Goal: Use online tool/utility: Utilize a website feature to perform a specific function

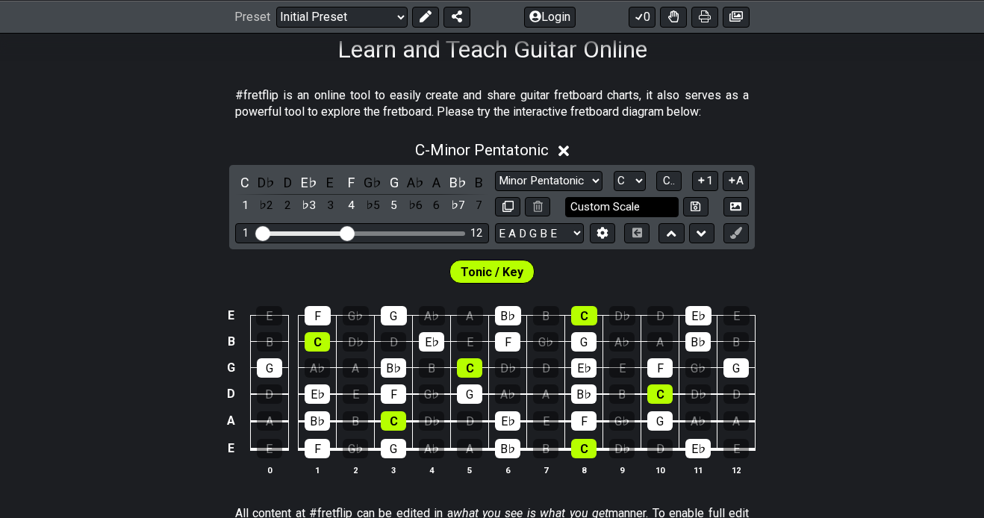
scroll to position [264, 0]
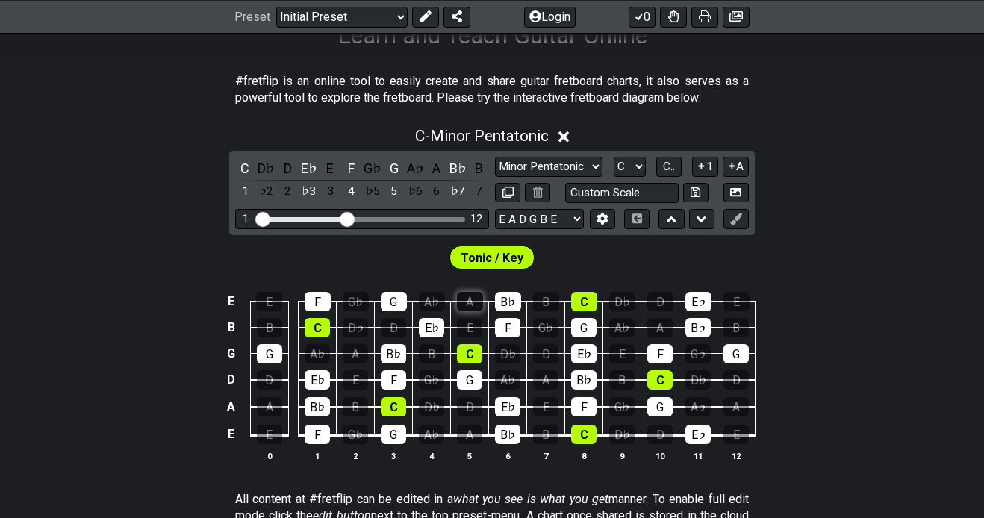
click at [465, 301] on div "A" at bounding box center [470, 301] width 26 height 19
click at [479, 304] on div "A" at bounding box center [470, 301] width 26 height 19
click at [631, 166] on select "A♭ A A♯ B♭ B C C♯ D♭ D D♯ E♭ E F F♯ G♭ G G♯" at bounding box center [630, 167] width 32 height 20
click at [614, 157] on select "A♭ A A♯ B♭ B C C♯ D♭ D D♯ E♭ E F F♯ G♭ G G♯" at bounding box center [630, 167] width 32 height 20
click at [582, 172] on select "Minor Pentatonic Click to edit Minor Pentatonic Major Pentatonic Minor Blues Ma…" at bounding box center [548, 167] width 107 height 20
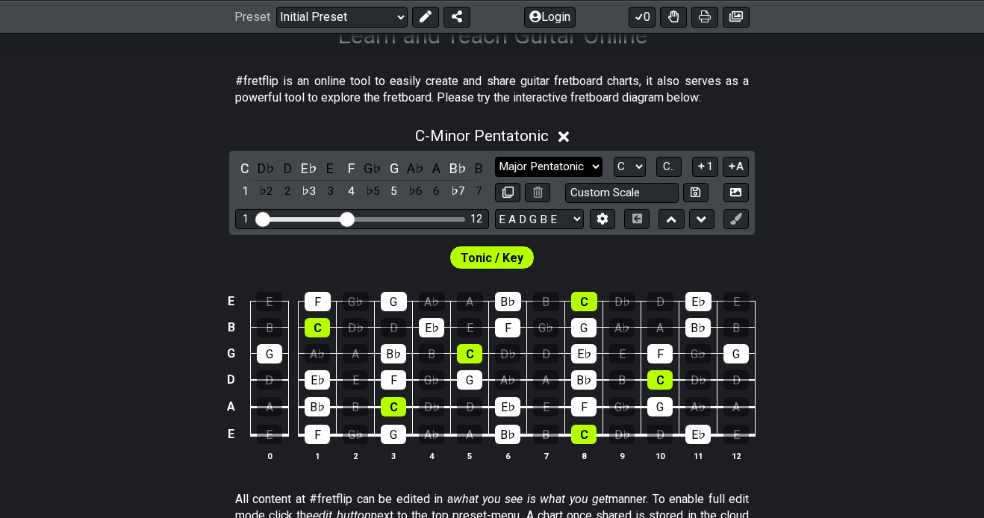
click at [495, 157] on select "Minor Pentatonic Click to edit Minor Pentatonic Major Pentatonic Minor Blues Ma…" at bounding box center [548, 167] width 107 height 20
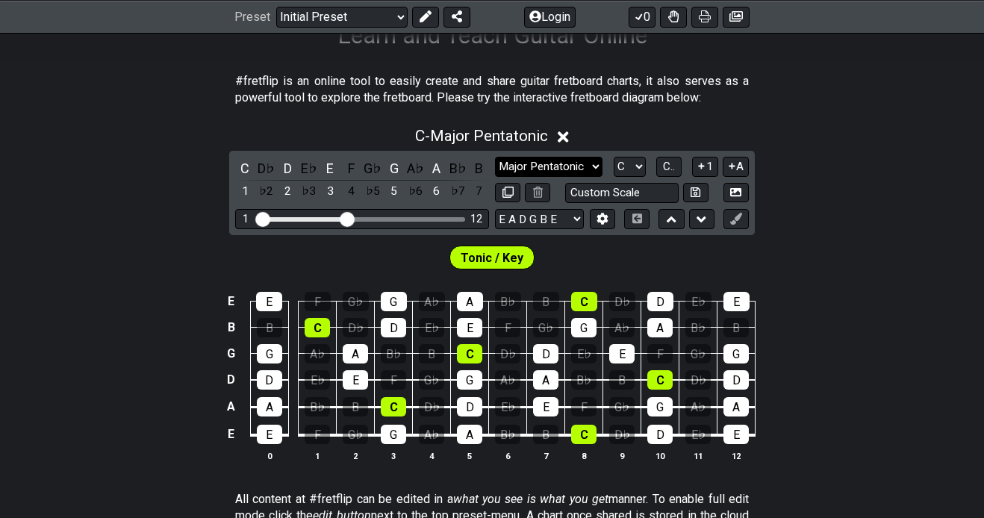
click at [588, 173] on select "Minor Pentatonic Click to edit Minor Pentatonic Major Pentatonic Minor Blues Ma…" at bounding box center [548, 167] width 107 height 20
click at [495, 157] on select "Minor Pentatonic Click to edit Minor Pentatonic Major Pentatonic Minor Blues Ma…" at bounding box center [548, 167] width 107 height 20
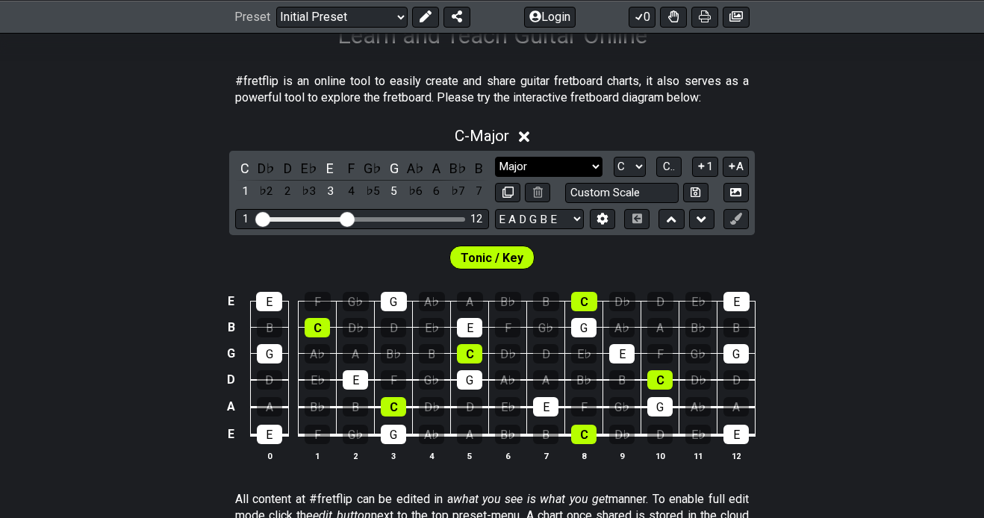
click at [549, 175] on select "Minor Pentatonic Click to edit Minor Pentatonic Major Pentatonic Minor Blues Ma…" at bounding box center [548, 167] width 107 height 20
select select "Major / [PERSON_NAME]"
click at [495, 157] on select "Minor Pentatonic Click to edit Minor Pentatonic Major Pentatonic Minor Blues Ma…" at bounding box center [548, 167] width 107 height 20
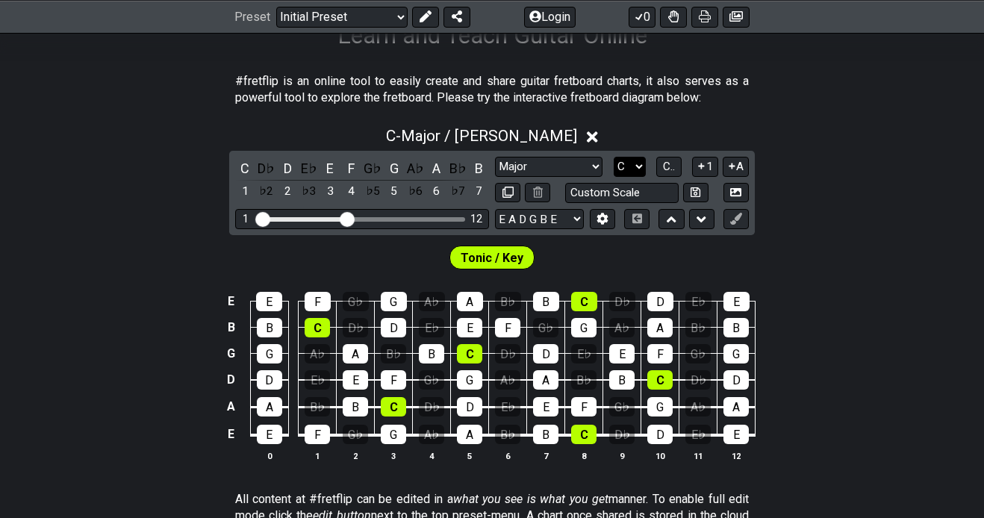
click at [622, 165] on select "A♭ A A♯ B♭ B C C♯ D♭ D D♯ E♭ E F F♯ G♭ G G♯" at bounding box center [630, 167] width 32 height 20
click at [614, 157] on select "A♭ A A♯ B♭ B C C♯ D♭ D D♯ E♭ E F F♯ G♭ G G♯" at bounding box center [630, 167] width 32 height 20
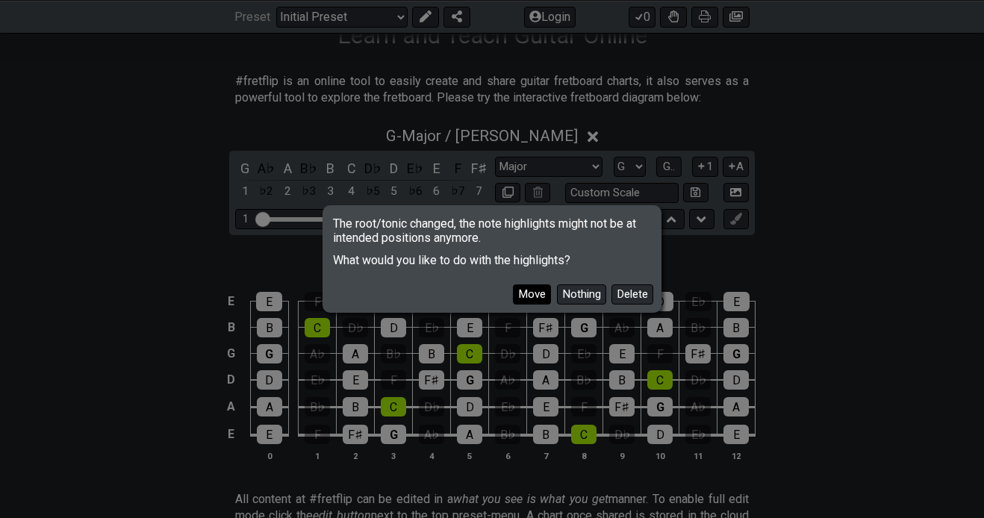
click at [535, 296] on button "Move" at bounding box center [532, 294] width 38 height 20
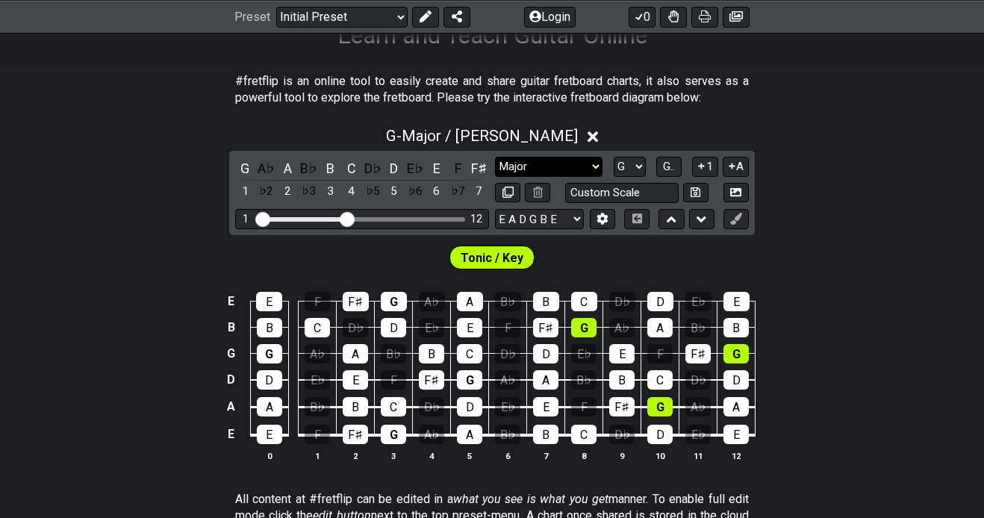
click at [571, 169] on select "Minor Pentatonic Click to edit Minor Pentatonic Major Pentatonic Minor Blues Ma…" at bounding box center [548, 167] width 107 height 20
click at [495, 157] on select "Minor Pentatonic Click to edit Minor Pentatonic Major Pentatonic Minor Blues Ma…" at bounding box center [548, 167] width 107 height 20
click at [632, 161] on select "A♭ A A♯ B♭ B C C♯ D♭ D D♯ E♭ E F F♯ G♭ G G♯" at bounding box center [630, 167] width 32 height 20
click at [614, 157] on select "A♭ A A♯ B♭ B C C♯ D♭ D D♯ E♭ E F F♯ G♭ G G♯" at bounding box center [630, 167] width 32 height 20
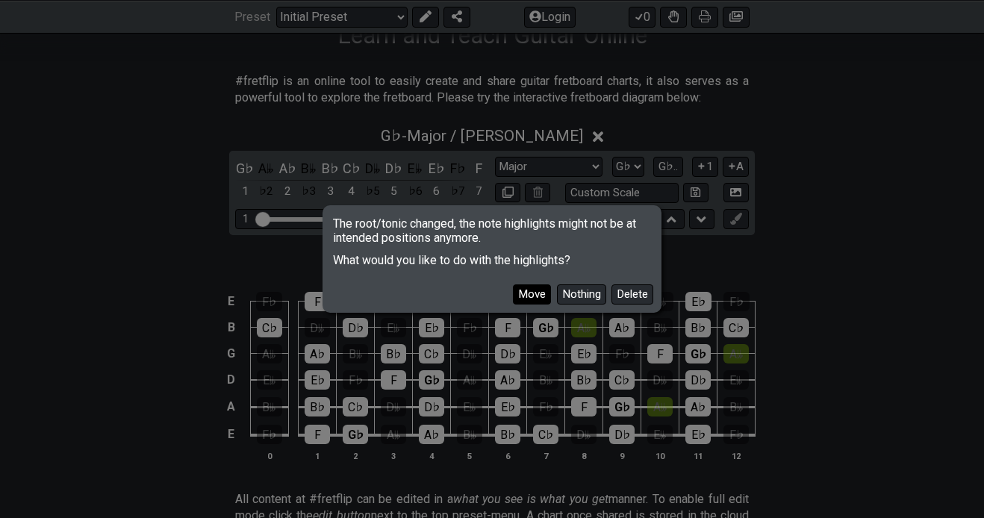
click at [544, 289] on button "Move" at bounding box center [532, 294] width 38 height 20
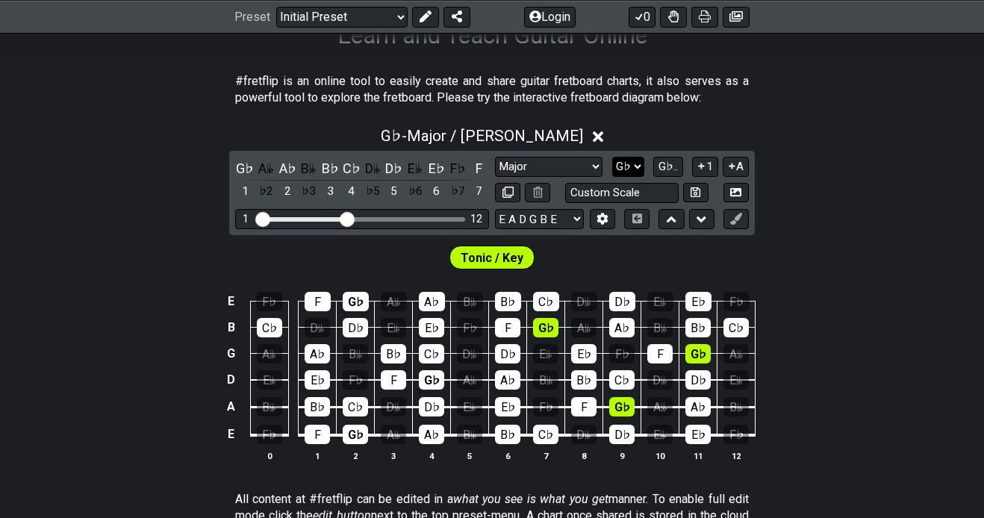
click at [638, 168] on select "A♭ A A♯ B♭ B C C♯ D♭ D D♯ E♭ E F F♯ G♭ G G♯" at bounding box center [628, 167] width 32 height 20
select select "G"
click at [613, 157] on select "A♭ A A♯ B♭ B C C♯ D♭ D D♯ E♭ E F F♯ G♭ G G♯" at bounding box center [628, 167] width 32 height 20
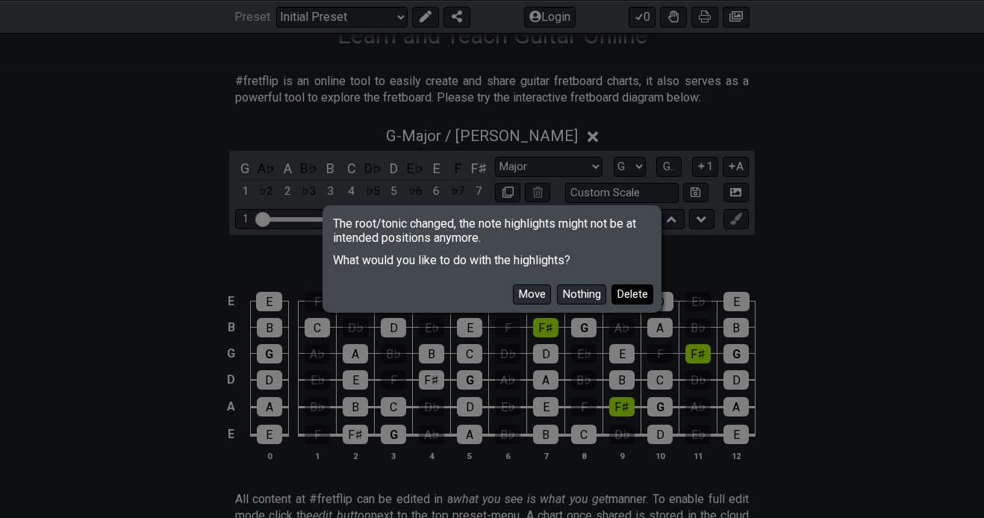
click at [640, 301] on button "Delete" at bounding box center [632, 294] width 42 height 20
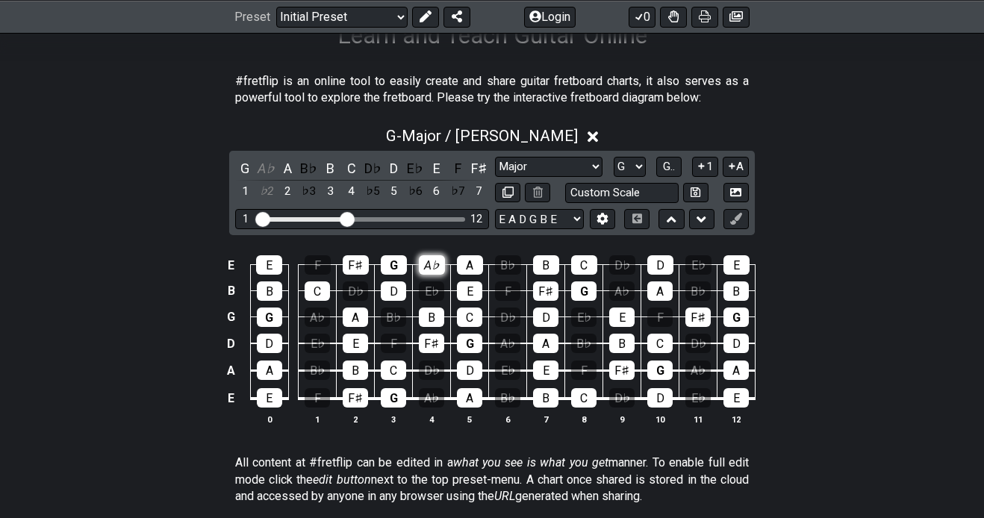
click at [440, 272] on div "A♭" at bounding box center [432, 264] width 26 height 19
click at [439, 269] on div "A♭" at bounding box center [432, 264] width 26 height 19
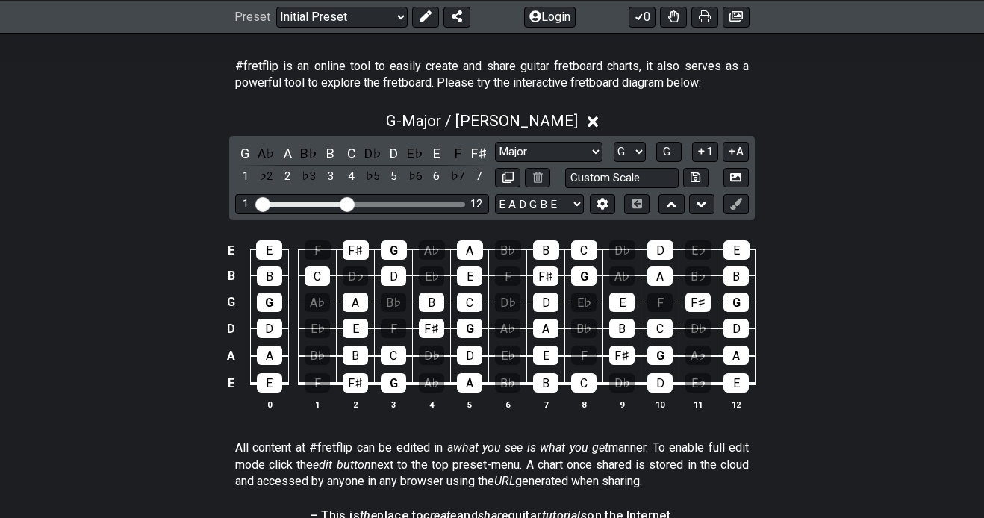
scroll to position [280, 0]
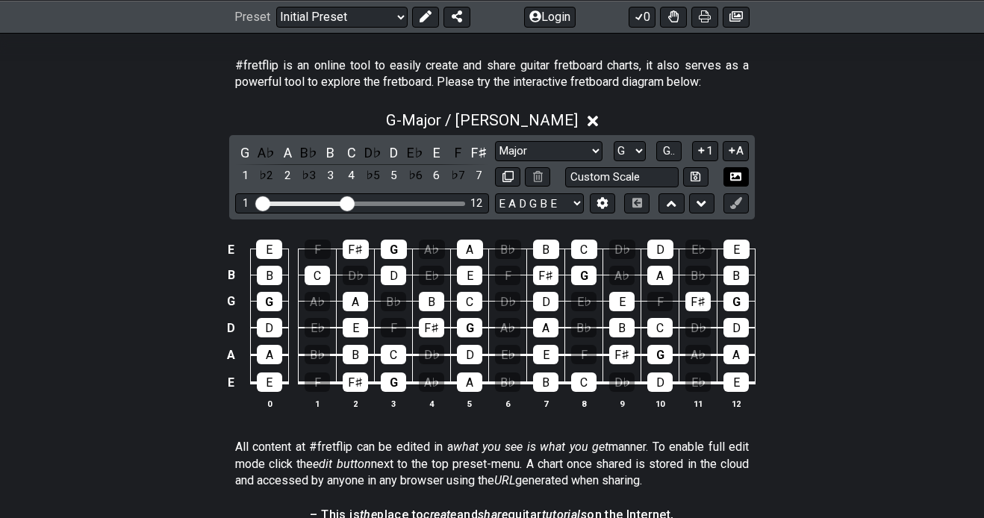
click at [729, 180] on button at bounding box center [735, 177] width 25 height 20
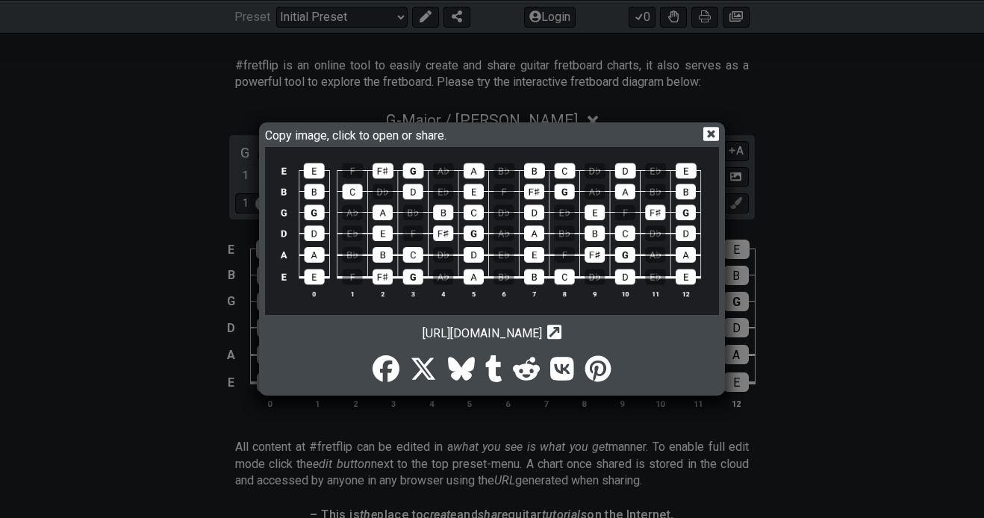
click at [517, 220] on img at bounding box center [492, 230] width 454 height 167
click at [706, 132] on icon at bounding box center [711, 135] width 16 height 14
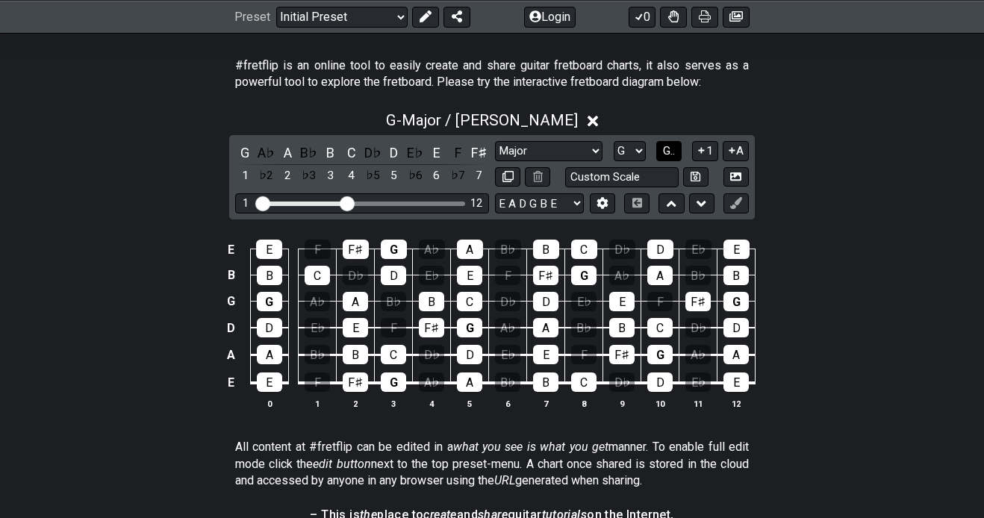
click at [664, 149] on span "G.." at bounding box center [669, 150] width 12 height 13
click at [667, 149] on span "1..7" at bounding box center [668, 150] width 18 height 13
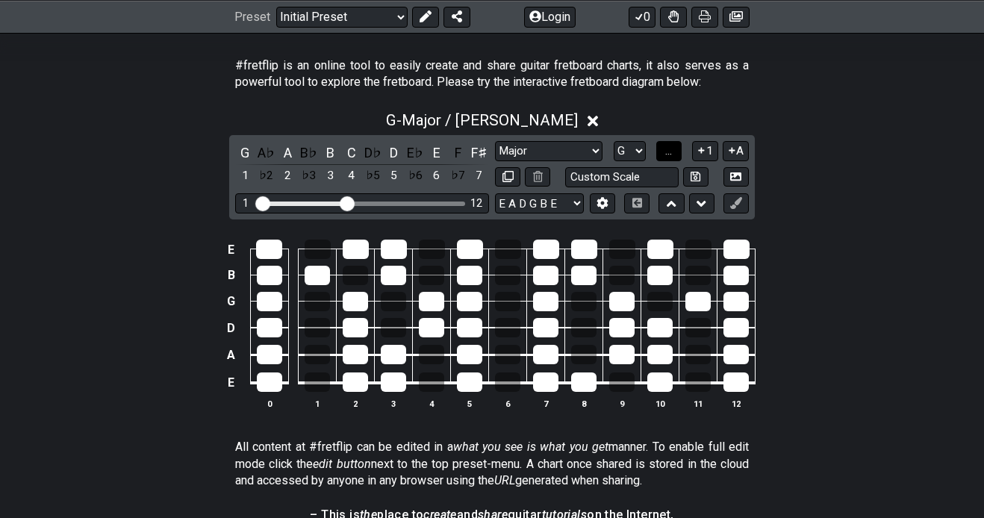
click at [667, 152] on span "..." at bounding box center [668, 150] width 7 height 13
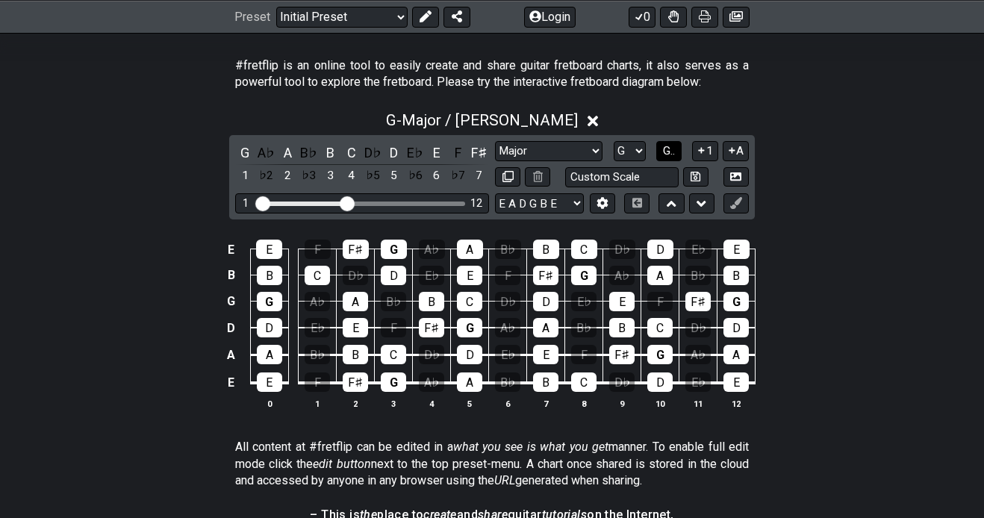
click at [670, 149] on span "G.." at bounding box center [669, 150] width 12 height 13
click at [669, 151] on span "1..7" at bounding box center [668, 150] width 18 height 13
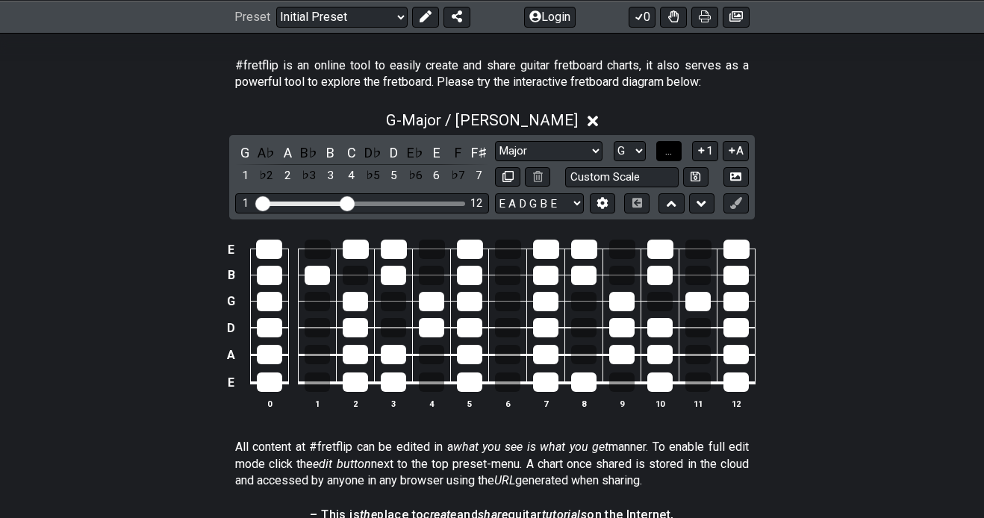
click at [669, 151] on span "..." at bounding box center [668, 150] width 7 height 13
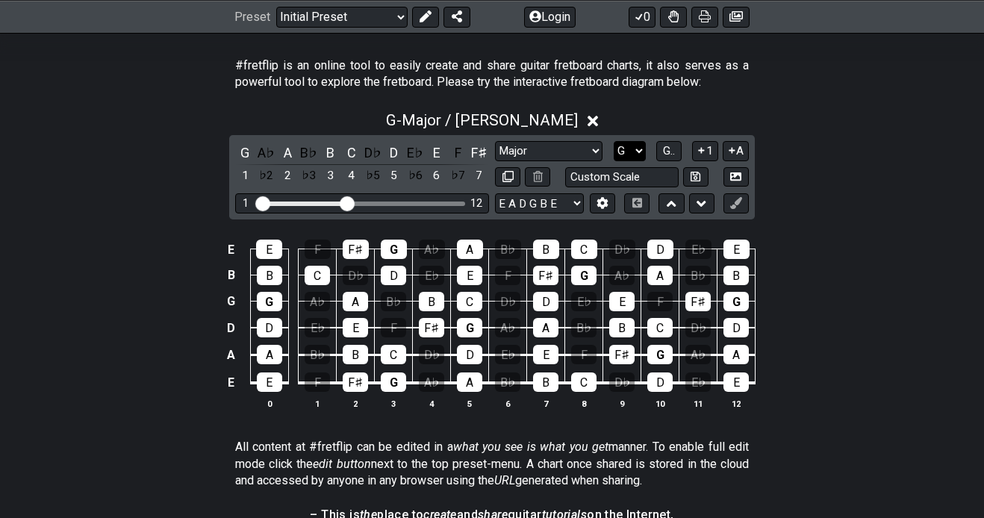
click at [620, 153] on select "A♭ A A♯ B♭ B C C♯ D♭ D D♯ E♭ E F F♯ G♭ G G♯" at bounding box center [630, 151] width 32 height 20
click at [614, 141] on select "A♭ A A♯ B♭ B C C♯ D♭ D D♯ E♭ E F F♯ G♭ G G♯" at bounding box center [630, 151] width 32 height 20
click at [252, 149] on div "G" at bounding box center [244, 153] width 19 height 20
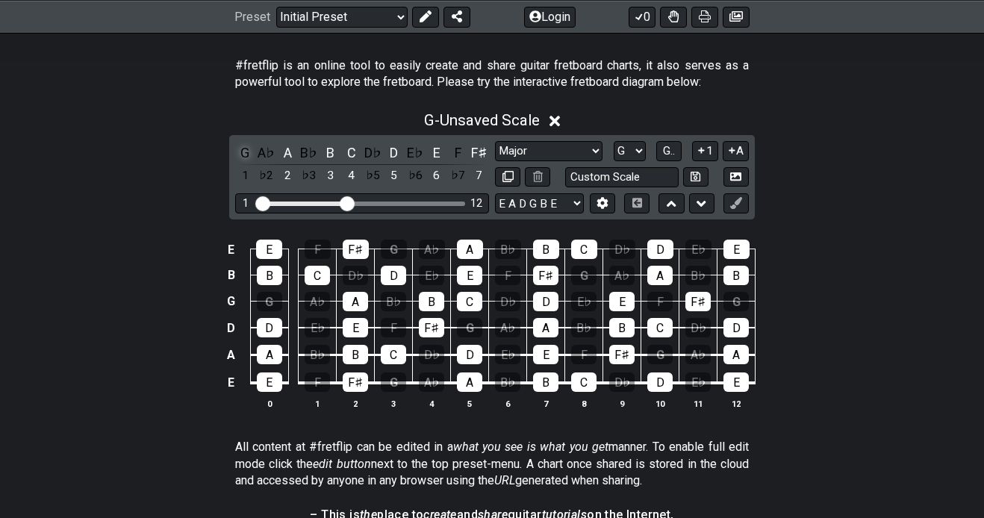
click at [249, 153] on div "G" at bounding box center [244, 153] width 19 height 20
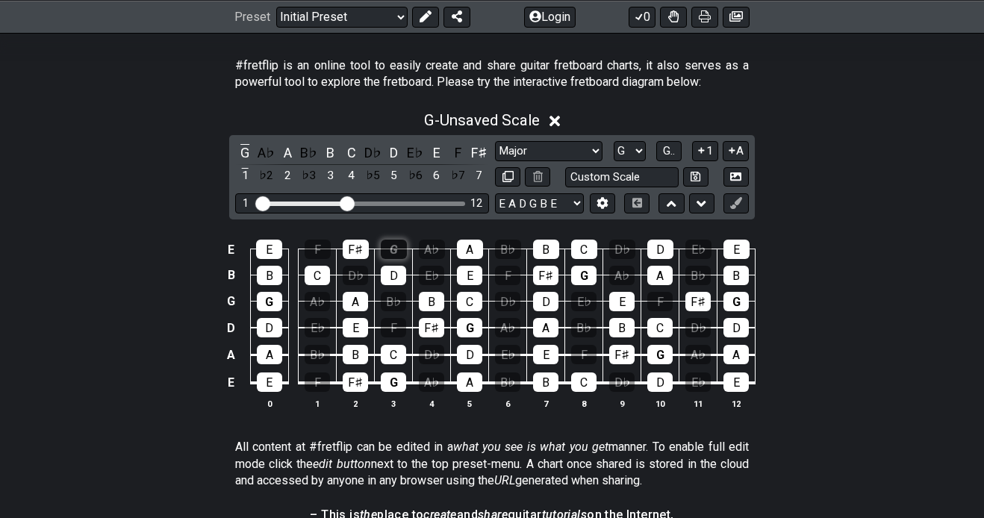
click at [390, 240] on div "G" at bounding box center [394, 249] width 26 height 19
click at [394, 249] on div "G" at bounding box center [394, 249] width 26 height 19
click at [747, 207] on button at bounding box center [735, 203] width 25 height 20
click at [727, 212] on button at bounding box center [735, 203] width 25 height 20
click at [705, 208] on icon at bounding box center [701, 203] width 10 height 15
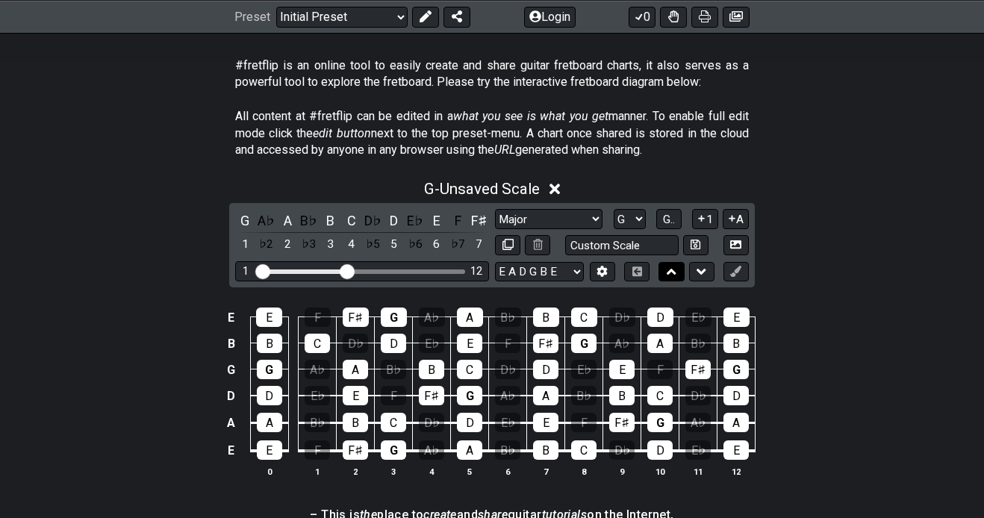
click at [673, 267] on icon at bounding box center [672, 271] width 10 height 15
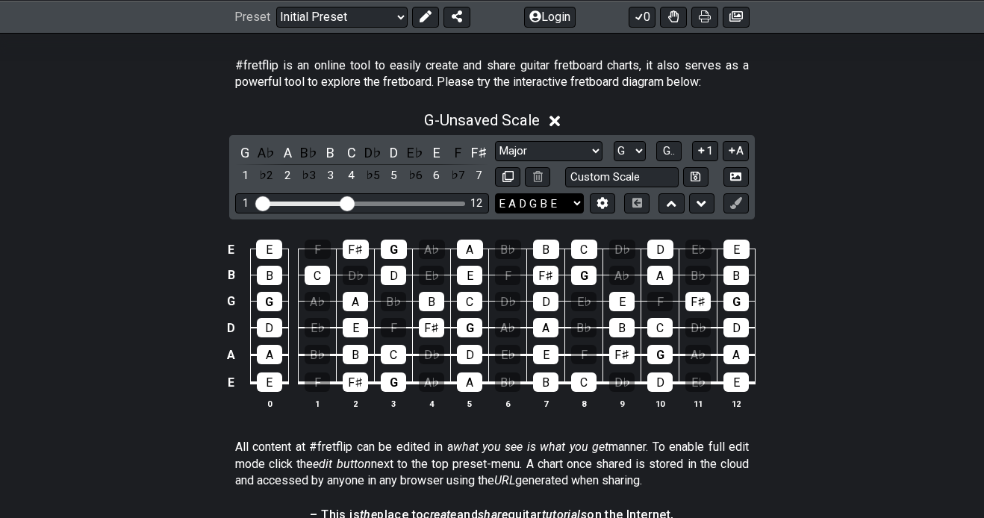
click at [520, 196] on select "E A D G B E E A D G B E E A D G B E B E A D F♯ B A D G C E A D A D G B E E♭ A♭ …" at bounding box center [539, 203] width 89 height 20
click at [597, 199] on icon at bounding box center [602, 203] width 10 height 11
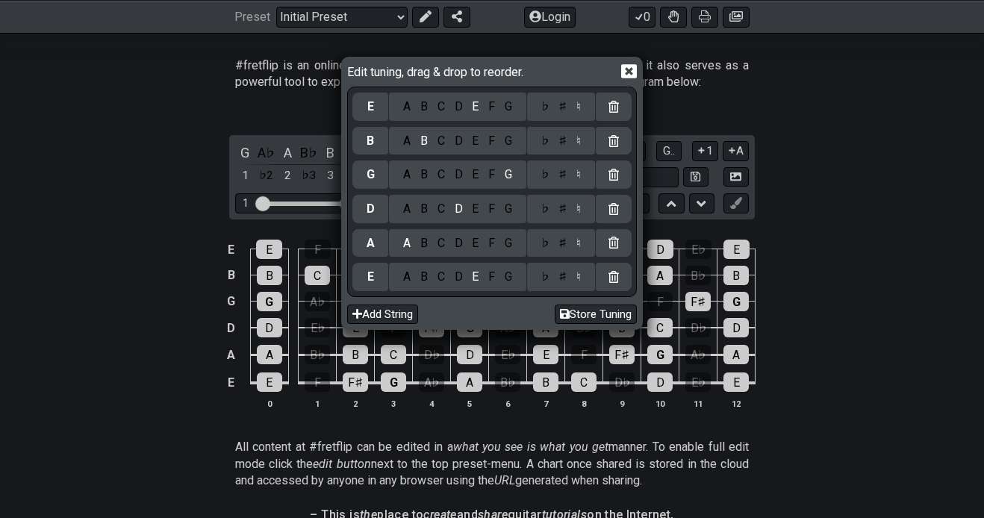
click at [629, 75] on icon at bounding box center [629, 71] width 16 height 14
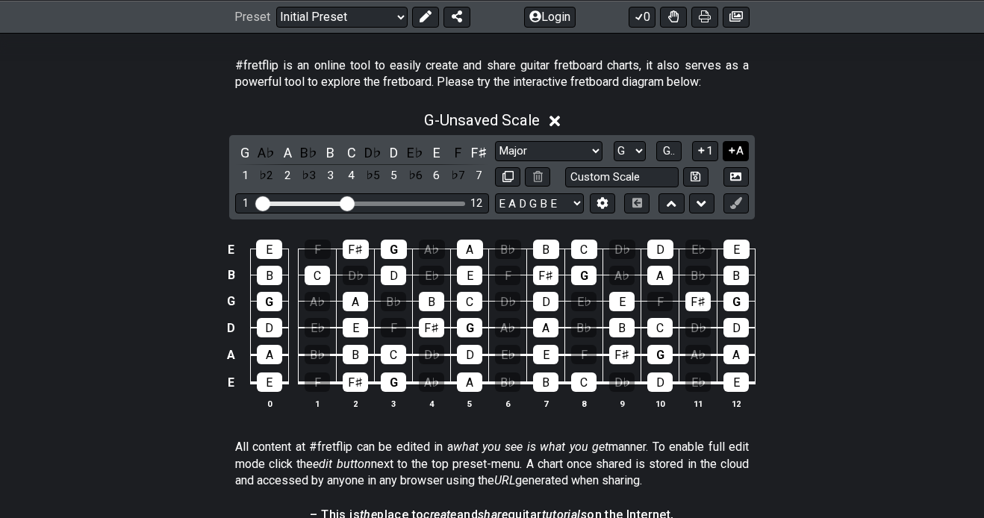
click at [729, 146] on icon at bounding box center [732, 150] width 14 height 11
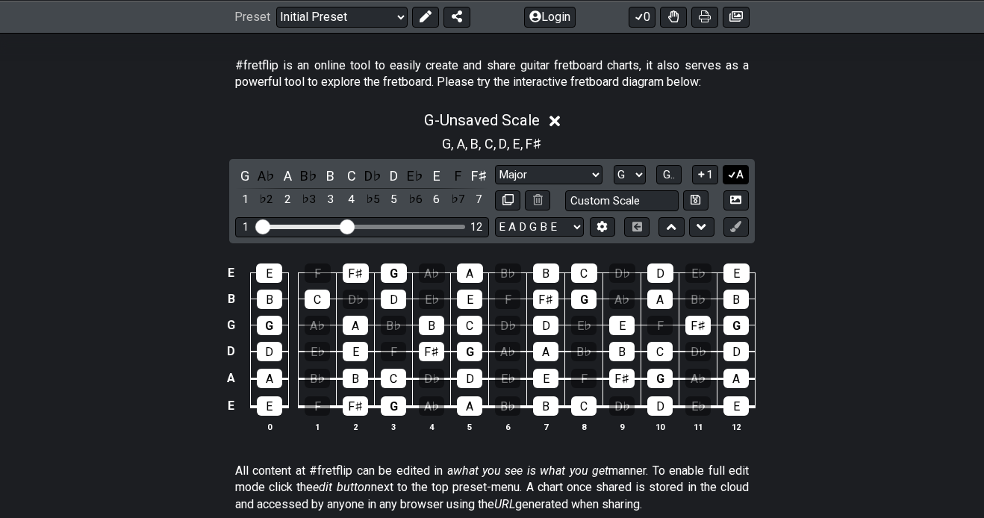
click at [732, 172] on icon at bounding box center [732, 174] width 14 height 11
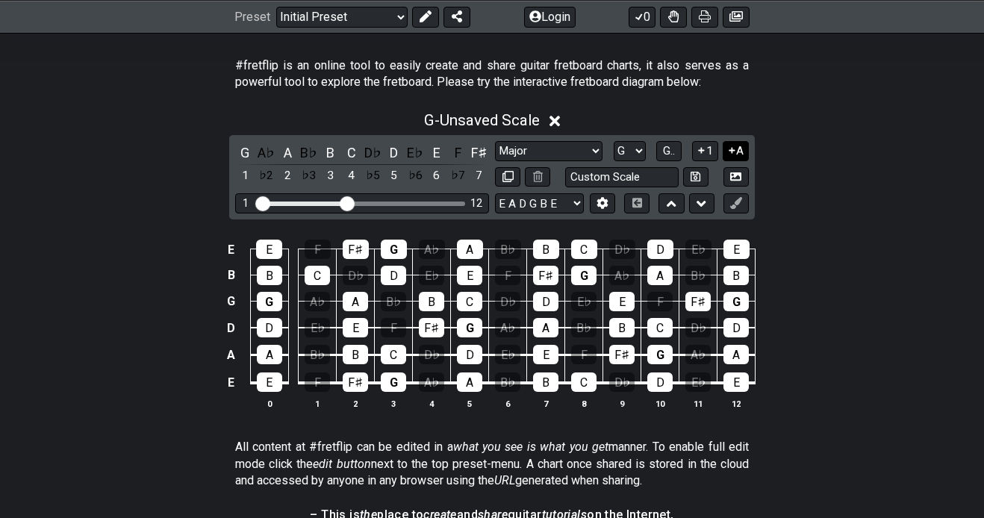
click at [735, 150] on icon at bounding box center [732, 150] width 14 height 11
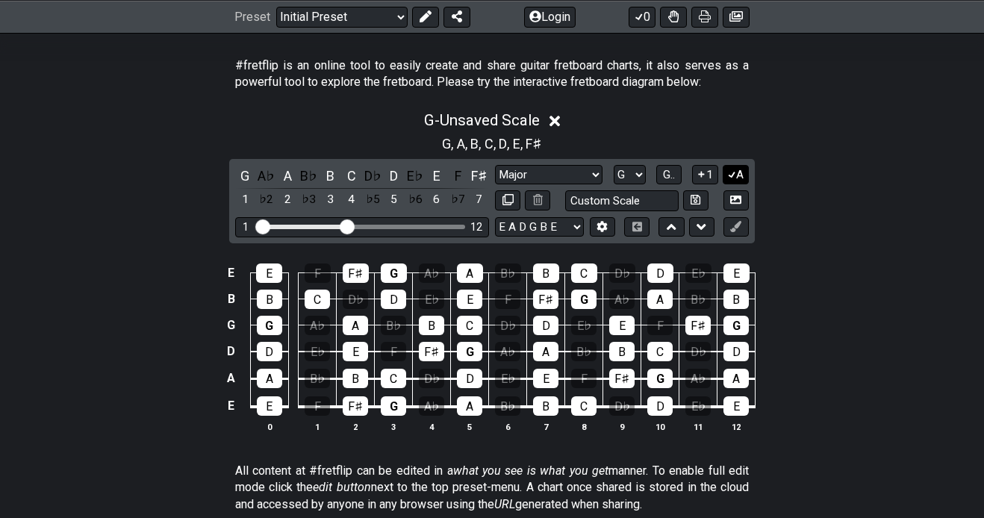
click at [735, 172] on icon at bounding box center [732, 175] width 8 height 7
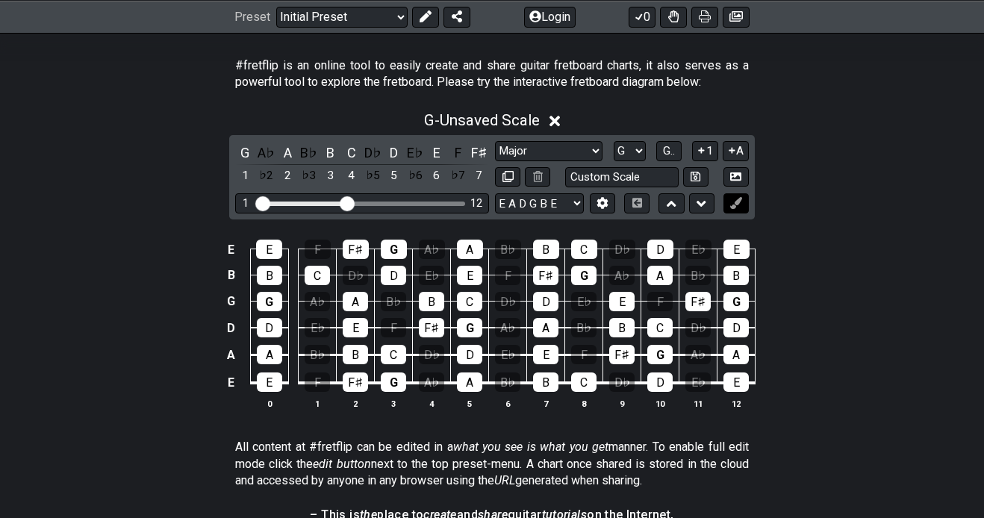
click at [738, 207] on icon at bounding box center [735, 202] width 11 height 11
click at [733, 206] on icon at bounding box center [735, 202] width 11 height 11
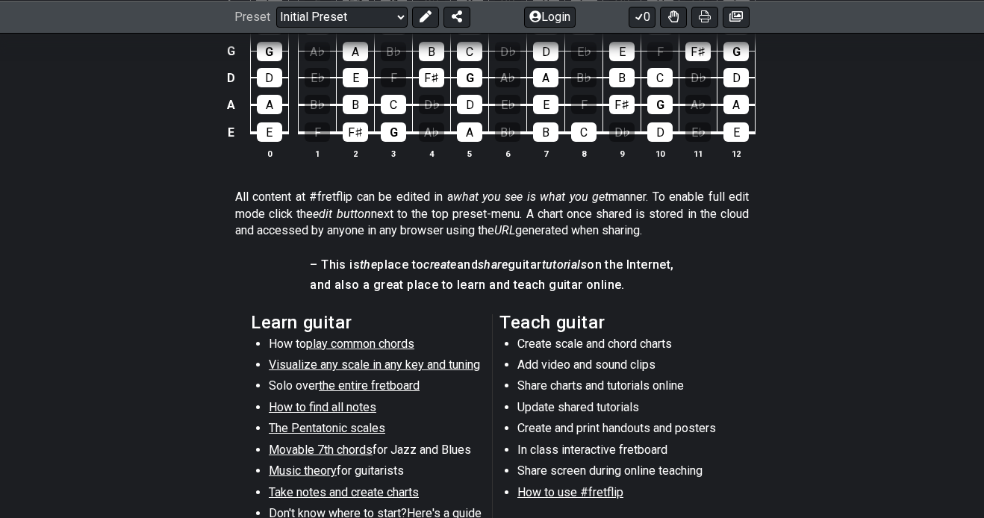
scroll to position [606, 0]
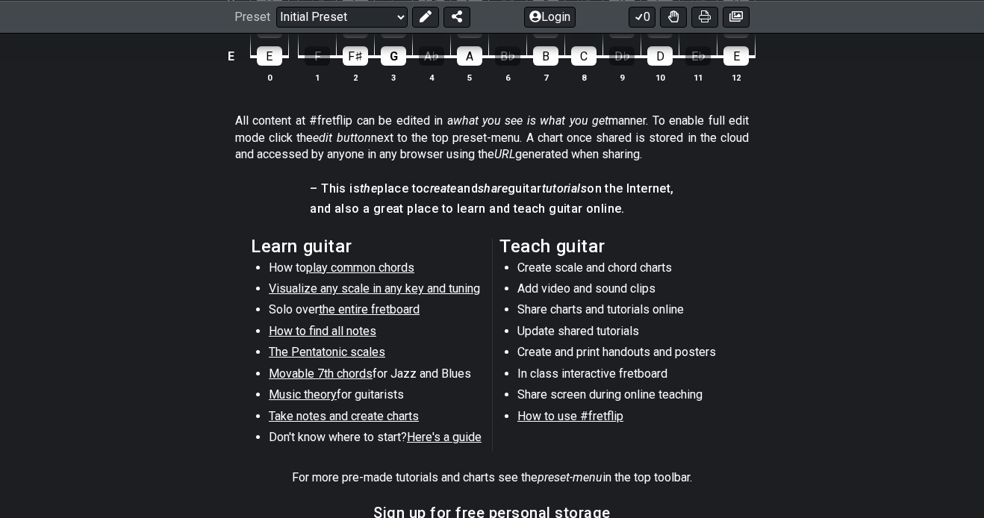
click at [353, 330] on span "How to find all notes" at bounding box center [322, 331] width 107 height 14
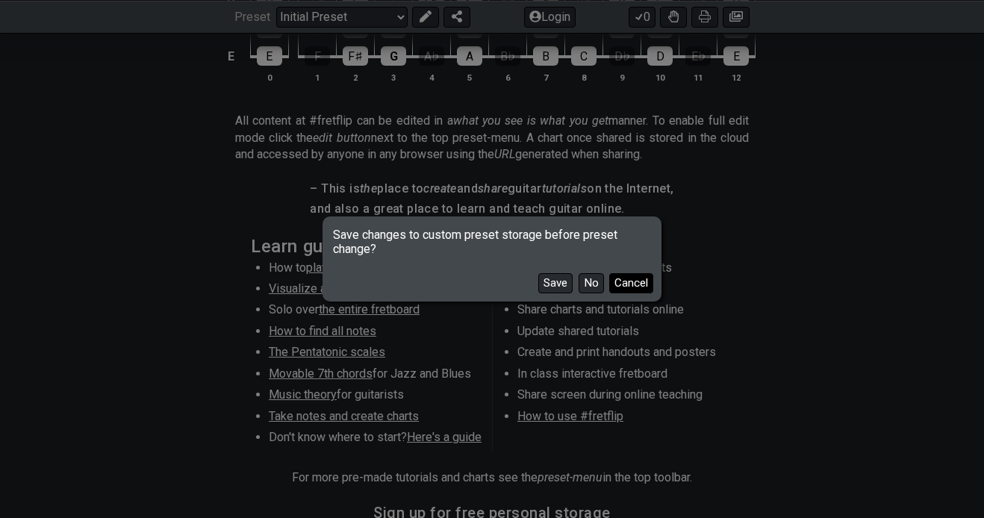
click at [634, 283] on button "Cancel" at bounding box center [631, 283] width 44 height 20
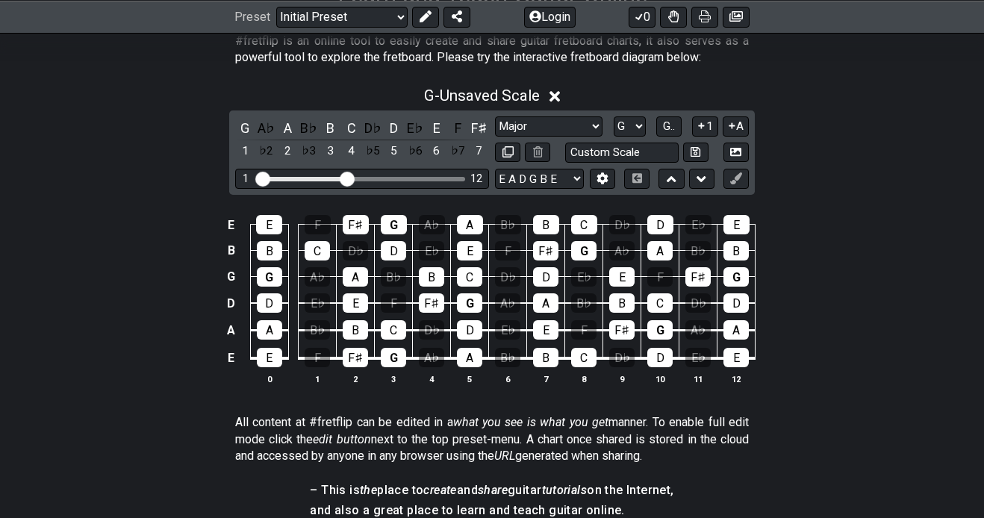
scroll to position [290, 0]
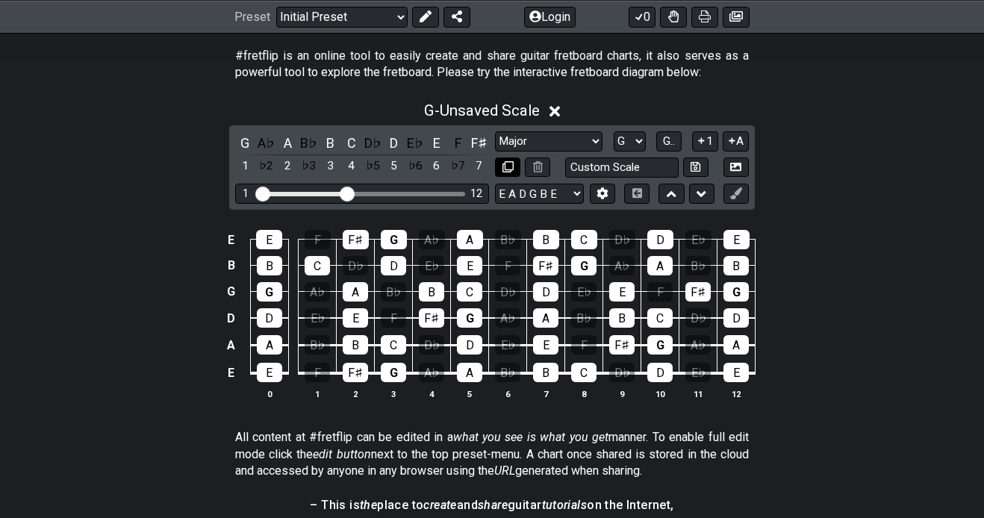
click at [512, 165] on icon at bounding box center [507, 166] width 11 height 11
select select "Major / [PERSON_NAME]"
select select "G"
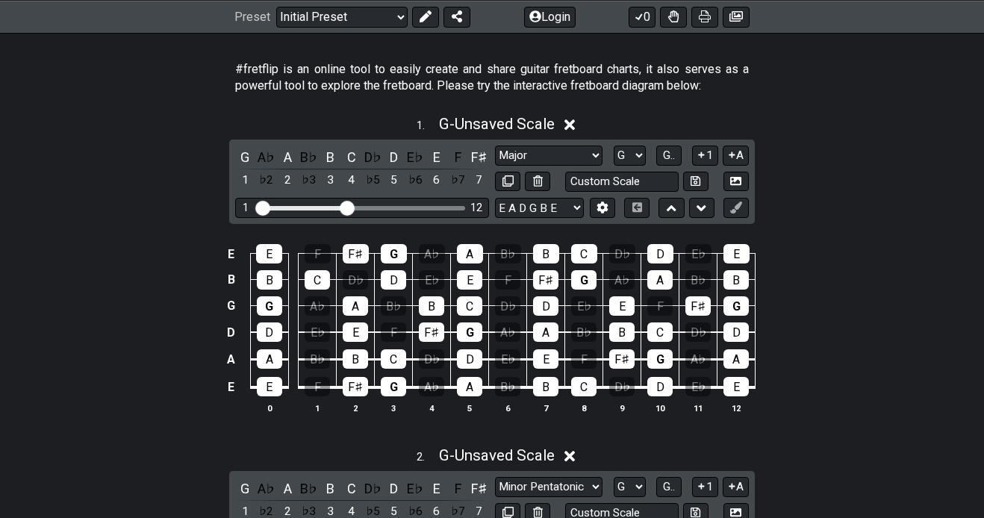
scroll to position [276, 0]
click at [694, 184] on icon at bounding box center [696, 181] width 10 height 10
select select "Custom Scale"
click at [741, 181] on button at bounding box center [735, 182] width 25 height 20
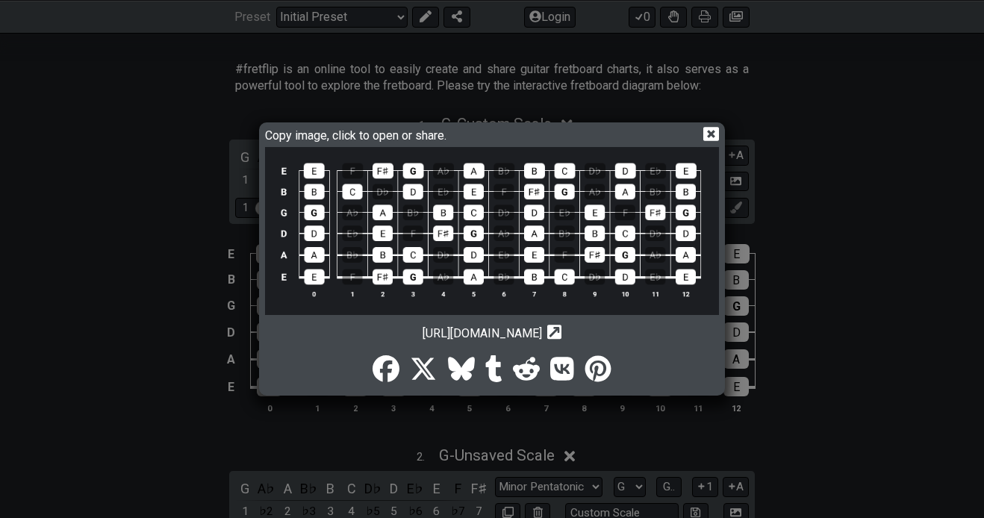
click at [547, 251] on img at bounding box center [492, 230] width 454 height 167
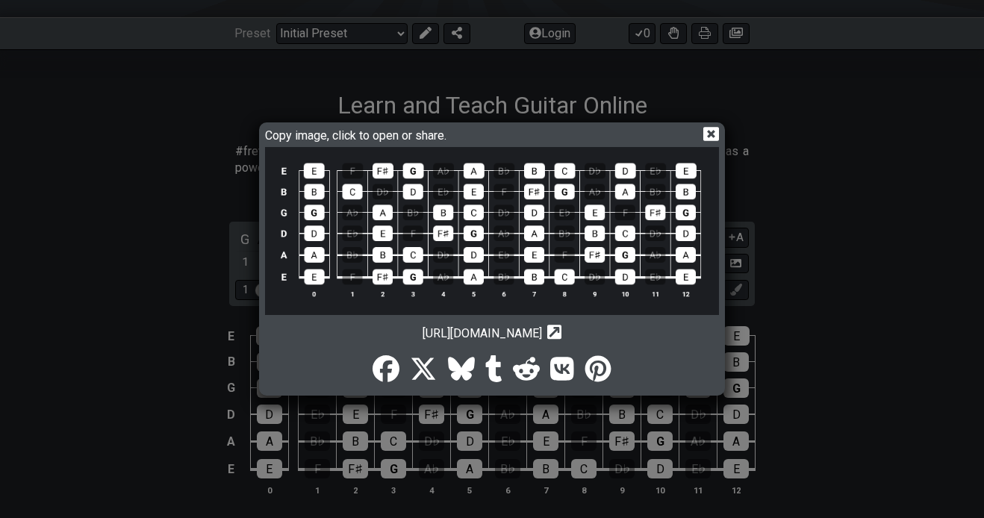
scroll to position [106, 0]
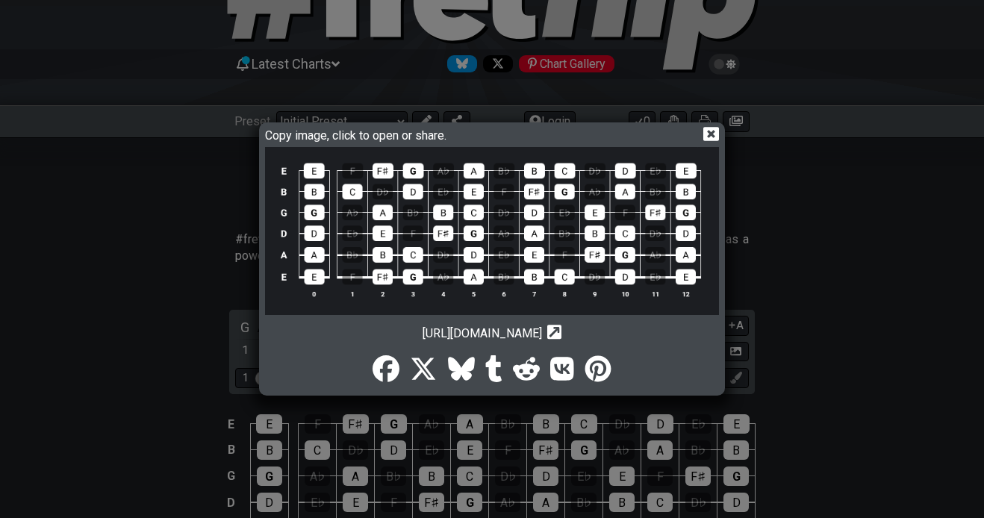
click at [716, 140] on icon at bounding box center [711, 135] width 16 height 14
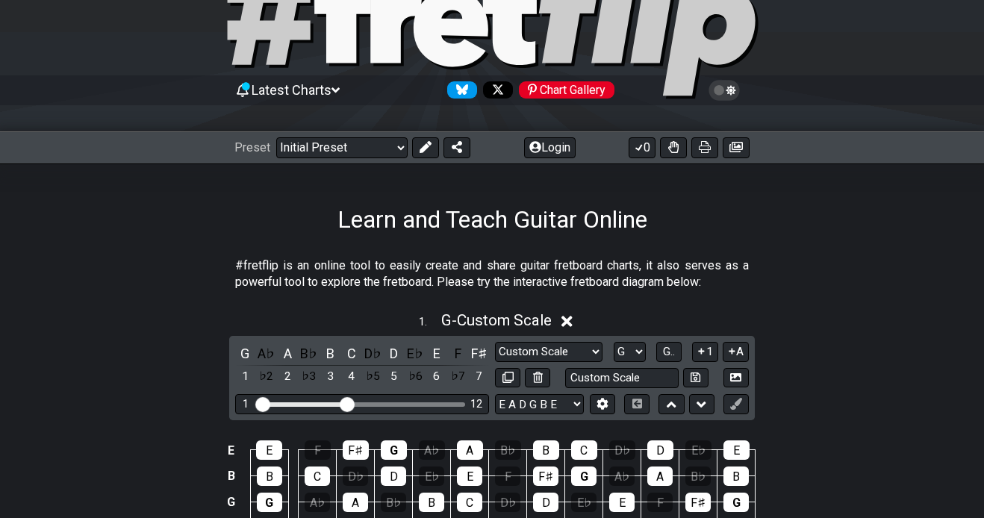
scroll to position [80, 0]
click at [648, 149] on button "0" at bounding box center [642, 147] width 27 height 21
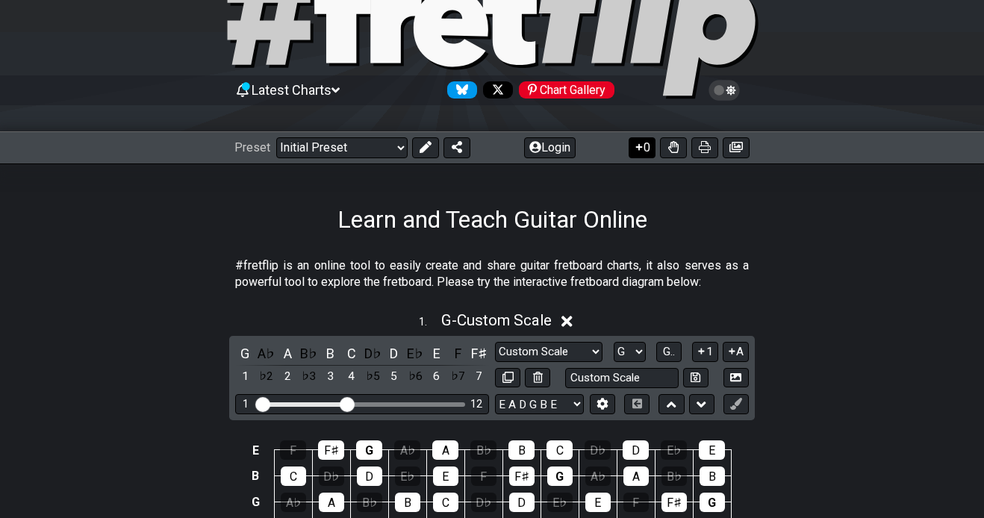
click at [648, 149] on button "0" at bounding box center [642, 147] width 27 height 21
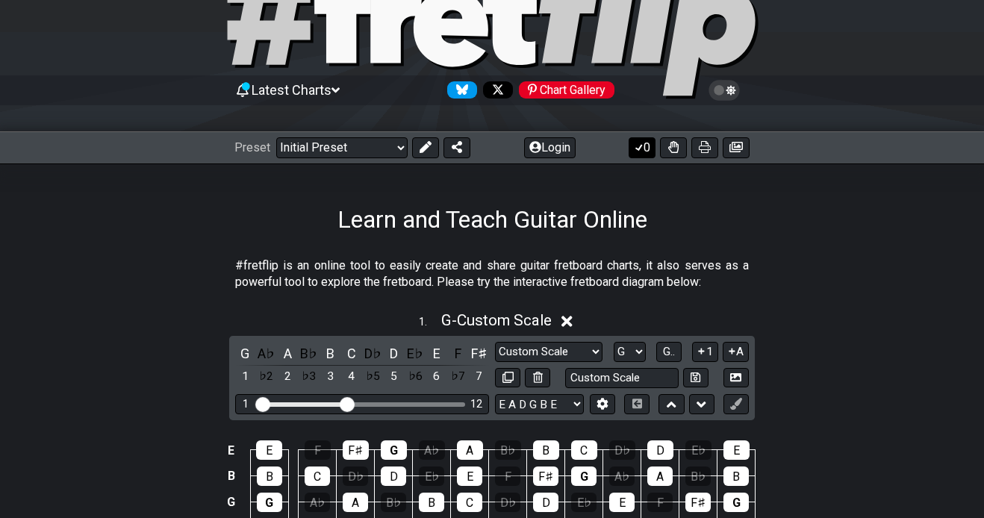
click at [648, 149] on button "0" at bounding box center [642, 147] width 27 height 21
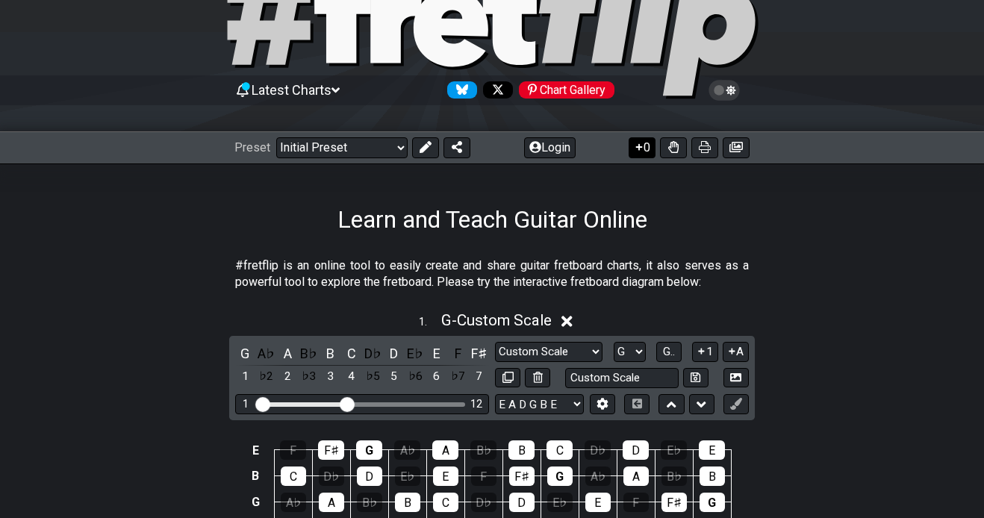
click at [648, 149] on button "0" at bounding box center [642, 147] width 27 height 21
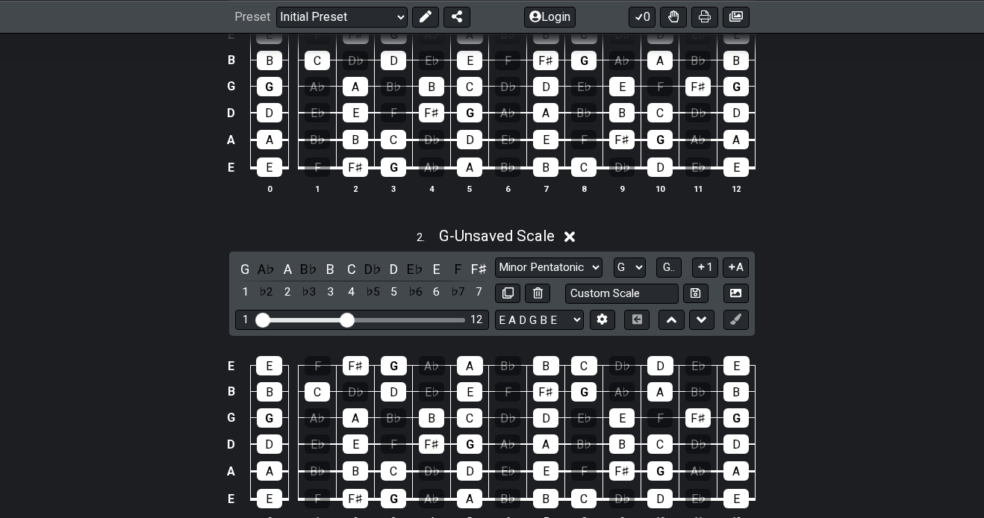
scroll to position [488, 0]
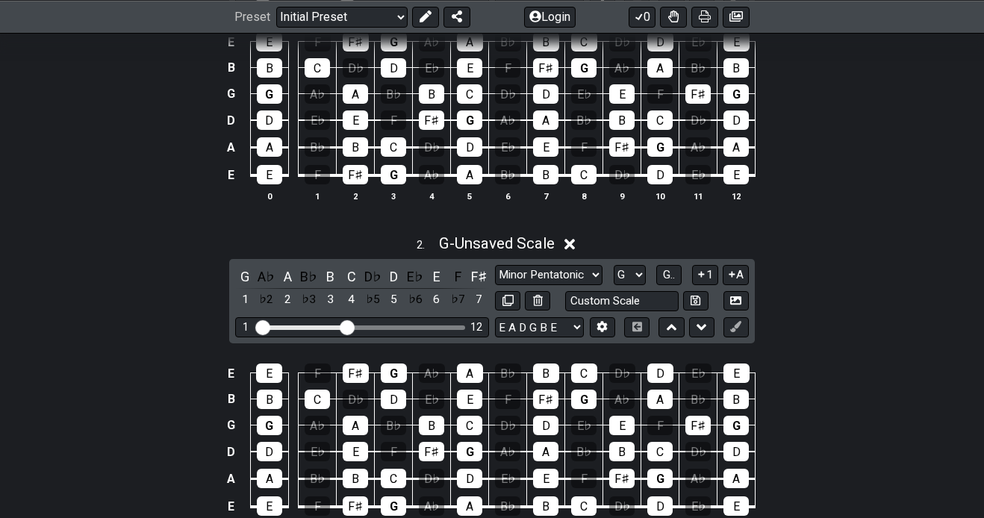
click at [576, 240] on icon at bounding box center [569, 244] width 11 height 11
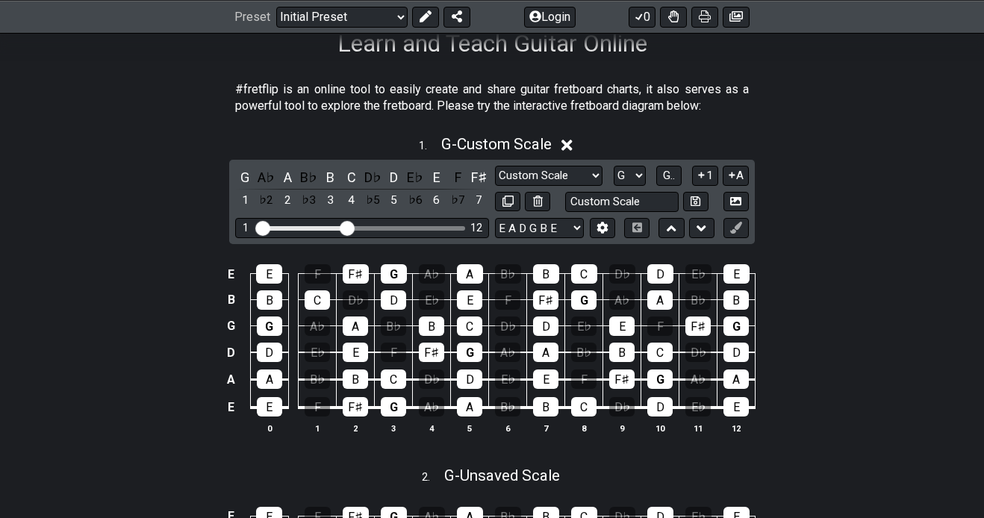
scroll to position [256, 0]
click at [530, 475] on span "G - Unsaved Scale" at bounding box center [502, 476] width 116 height 18
select select "Major / [PERSON_NAME]"
select select "G"
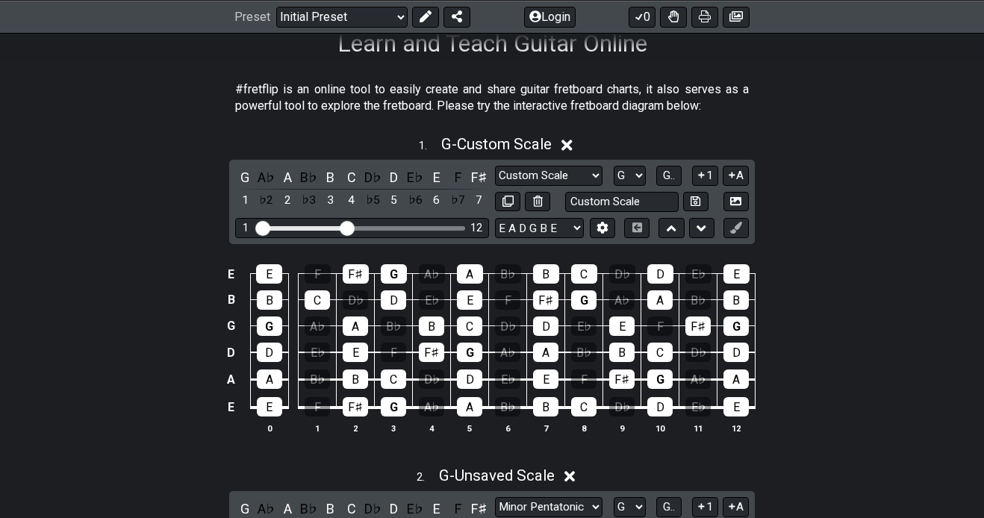
click at [576, 479] on icon at bounding box center [569, 476] width 11 height 11
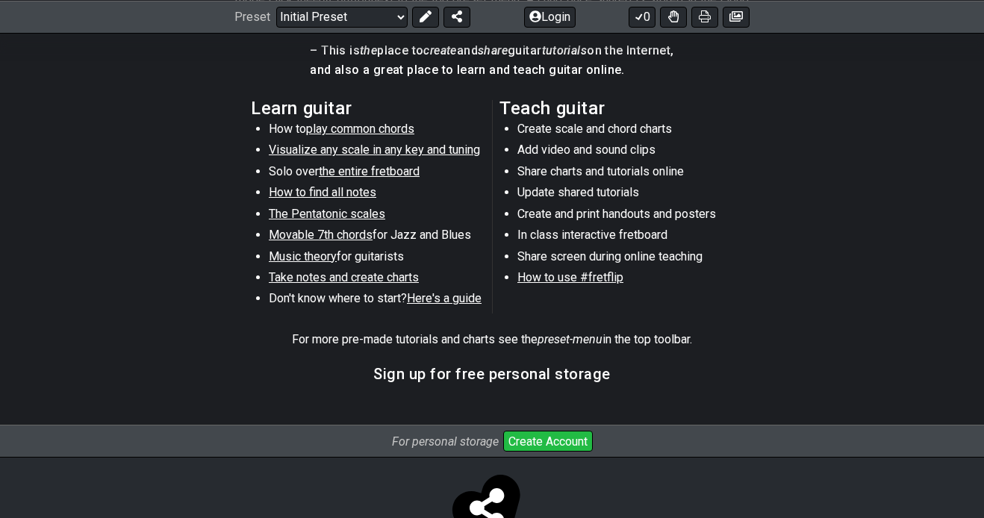
scroll to position [899, 0]
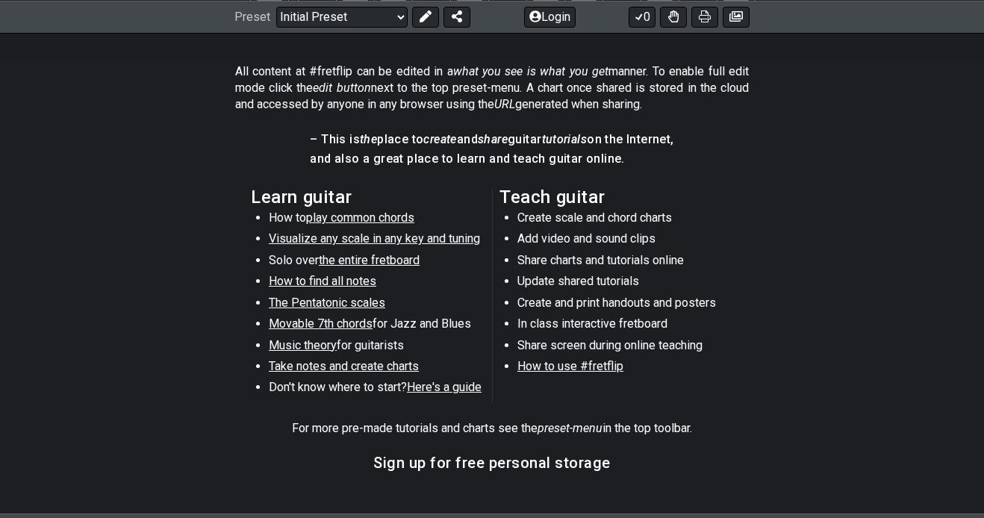
click at [373, 242] on span "Visualize any scale in any key and tuning" at bounding box center [374, 238] width 211 height 14
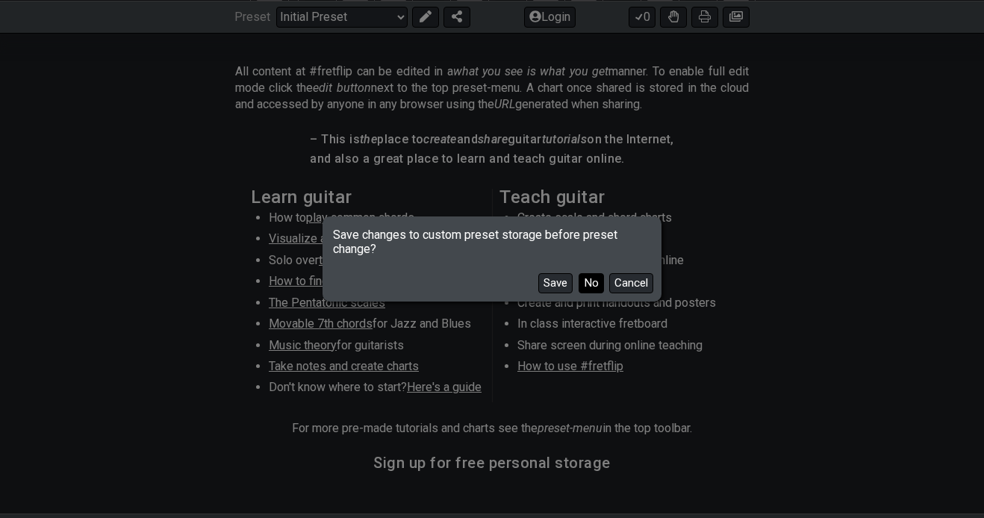
click at [588, 281] on button "No" at bounding box center [591, 283] width 25 height 20
select select "/guitar-scales"
select select "C"
select select "Minor Pentatonic"
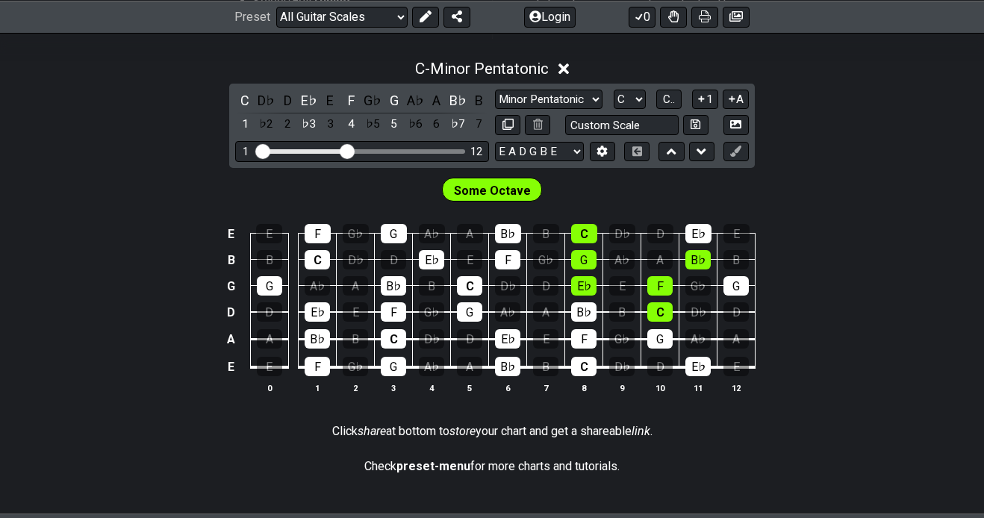
scroll to position [406, 0]
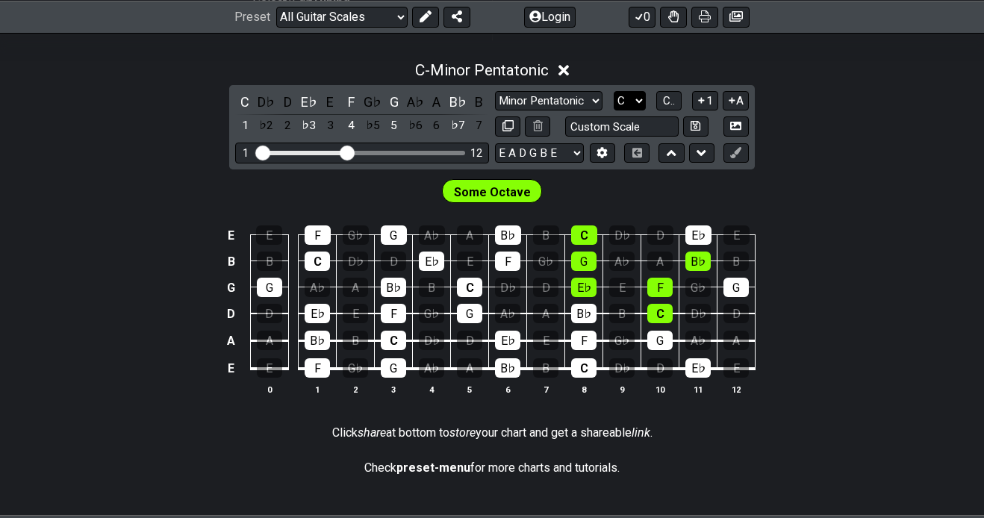
click at [619, 99] on select "A♭ A A♯ B♭ B C C♯ D♭ D D♯ E♭ E F F♯ G♭ G G♯" at bounding box center [630, 101] width 32 height 20
select select "G"
click at [614, 91] on select "A♭ A A♯ B♭ B C C♯ D♭ D D♯ E♭ E F F♯ G♭ G G♯" at bounding box center [630, 101] width 32 height 20
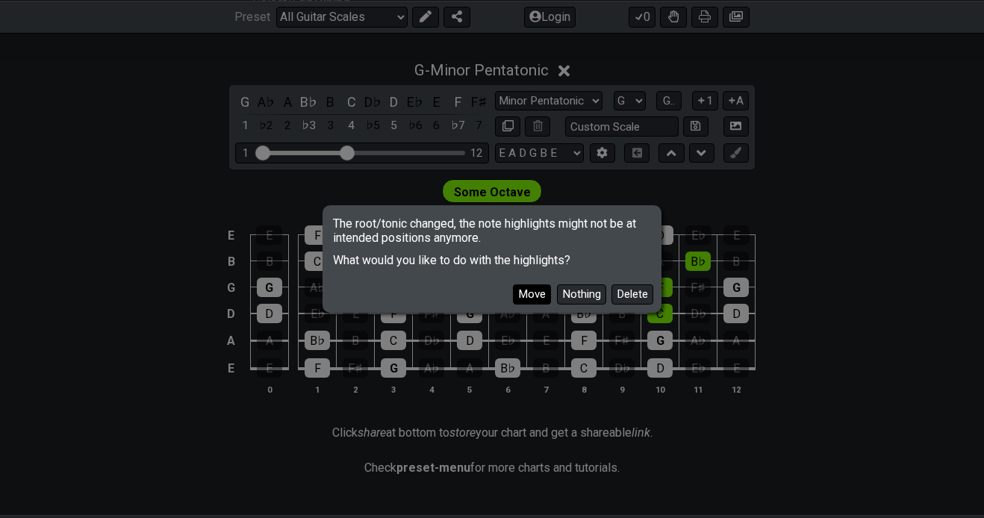
click at [534, 294] on button "Move" at bounding box center [532, 294] width 38 height 20
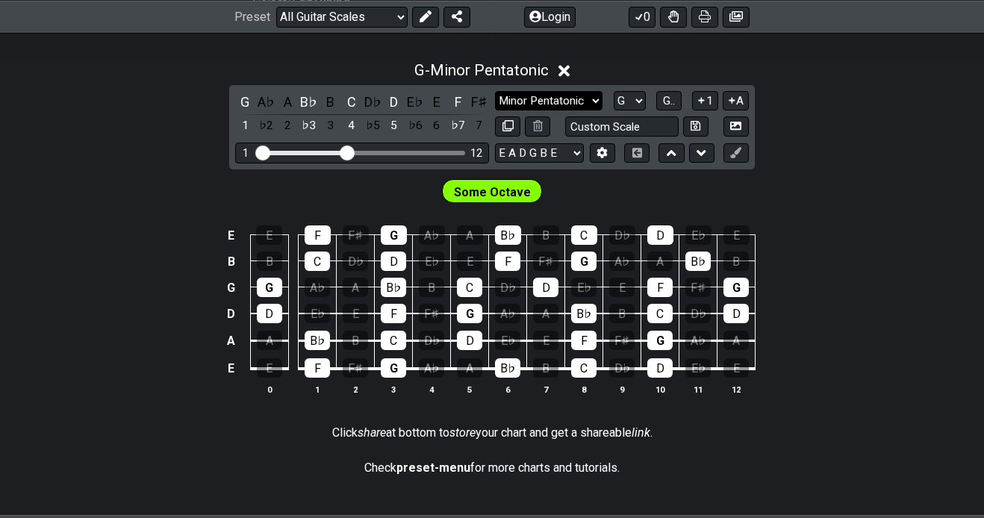
click at [570, 99] on select "Minor Pentatonic Root Minor Pentatonic Major Pentatonic Minor Blues Major Blues…" at bounding box center [548, 101] width 107 height 20
click at [495, 91] on select "Minor Pentatonic Root Minor Pentatonic Major Pentatonic Minor Blues Major Blues…" at bounding box center [548, 101] width 107 height 20
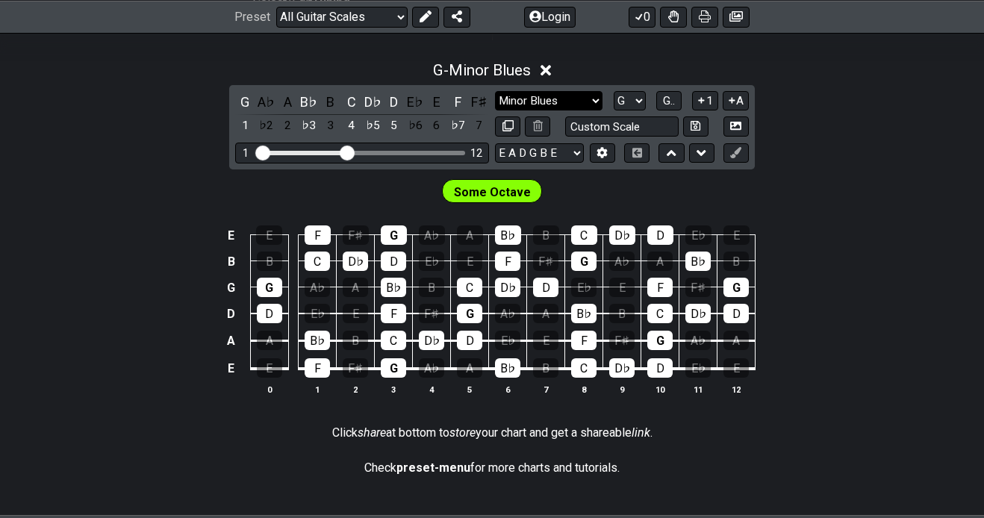
click at [563, 99] on select "Minor Pentatonic Root Minor Pentatonic Major Pentatonic Minor Blues Major Blues…" at bounding box center [548, 101] width 107 height 20
click at [495, 91] on select "Minor Pentatonic Root Minor Pentatonic Major Pentatonic Minor Blues Major Blues…" at bounding box center [548, 101] width 107 height 20
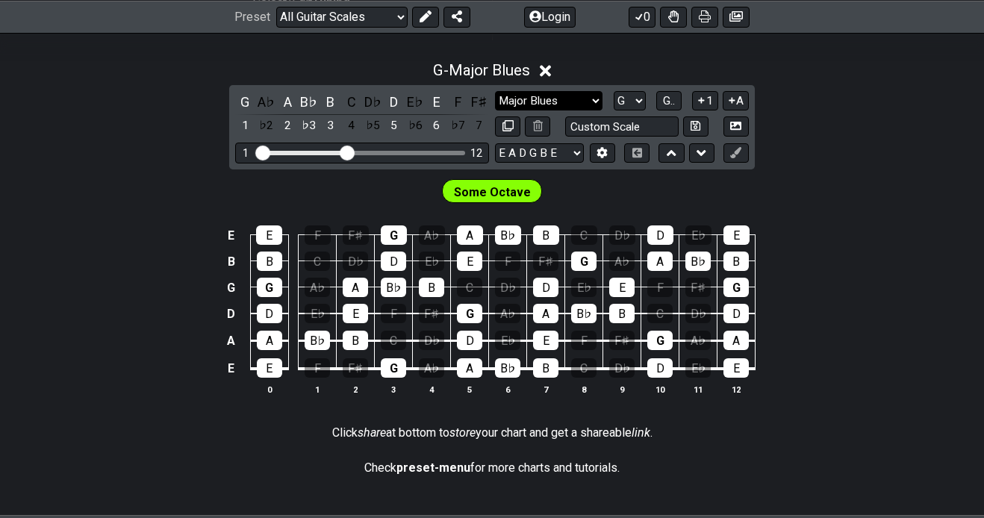
click at [559, 98] on select "Minor Pentatonic Root Minor Pentatonic Major Pentatonic Minor Blues Major Blues…" at bounding box center [548, 101] width 107 height 20
select select "Major / [PERSON_NAME]"
click at [495, 91] on select "Minor Pentatonic Root Minor Pentatonic Major Pentatonic Minor Blues Major Blues…" at bounding box center [548, 101] width 107 height 20
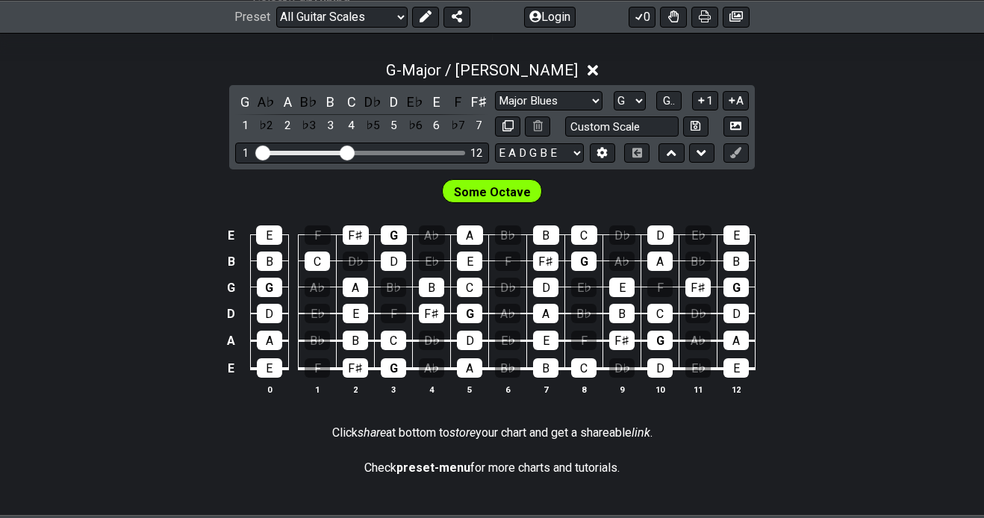
click at [508, 193] on span "Some Octave" at bounding box center [492, 192] width 77 height 22
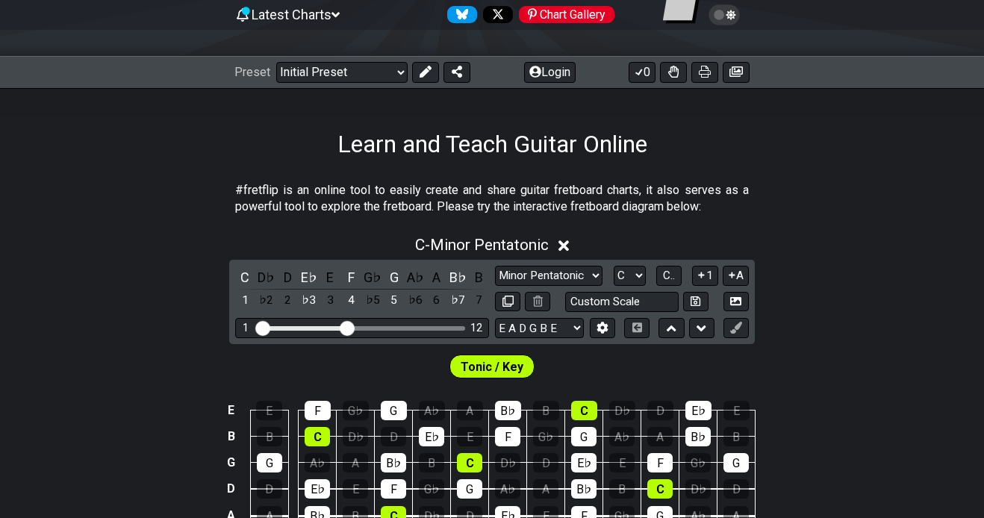
scroll to position [224, 0]
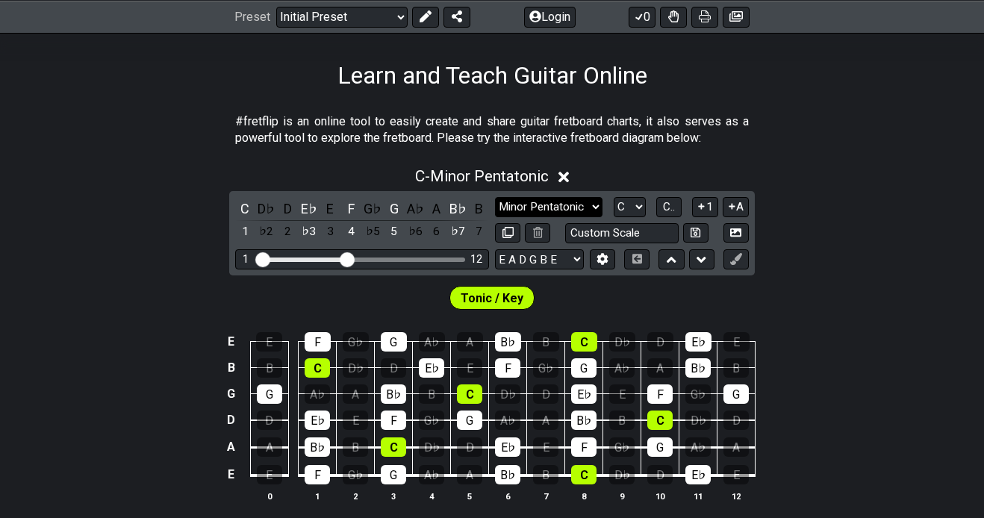
click at [561, 203] on select "Minor Pentatonic Click to edit Minor Pentatonic Major Pentatonic Minor Blues Ma…" at bounding box center [548, 207] width 107 height 20
select select "Major / [PERSON_NAME]"
click at [495, 197] on select "Minor Pentatonic Click to edit Minor Pentatonic Major Pentatonic Minor Blues Ma…" at bounding box center [548, 207] width 107 height 20
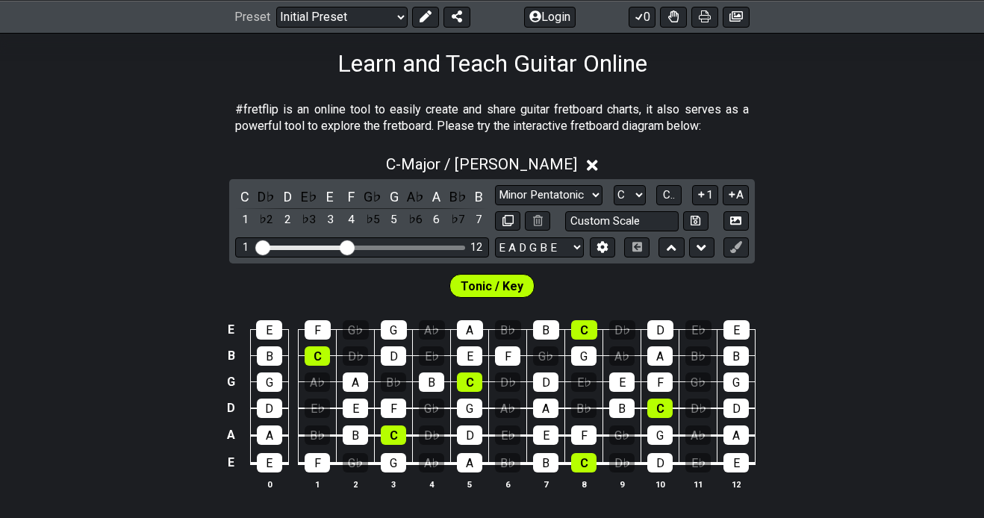
scroll to position [284, 0]
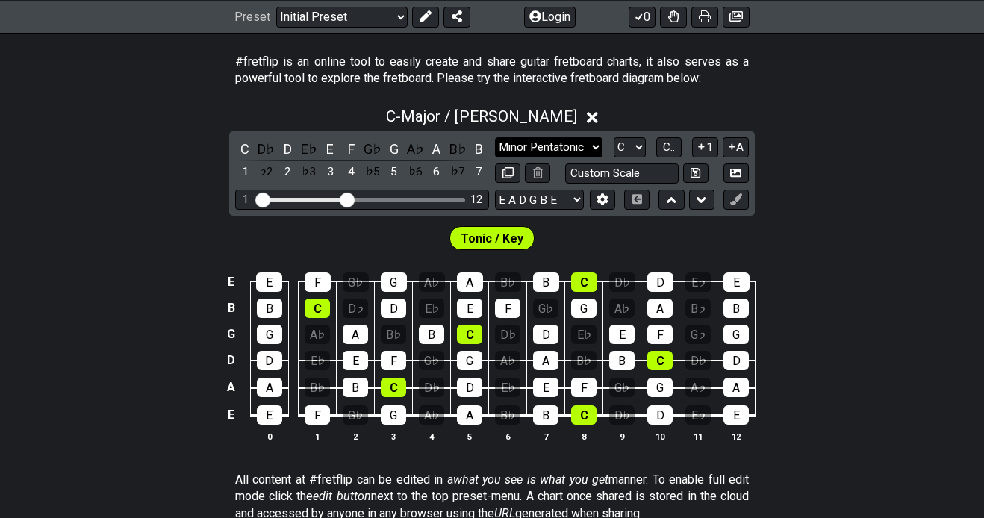
click at [562, 145] on select "Minor Pentatonic Click to edit Minor Pentatonic Major Pentatonic Minor Blues Ma…" at bounding box center [548, 147] width 107 height 20
click at [631, 142] on select "A♭ A A♯ B♭ B C C♯ D♭ D D♯ E♭ E F F♯ G♭ G G♯" at bounding box center [630, 147] width 32 height 20
click at [614, 137] on select "A♭ A A♯ B♭ B C C♯ D♭ D D♯ E♭ E F F♯ G♭ G G♯" at bounding box center [630, 147] width 32 height 20
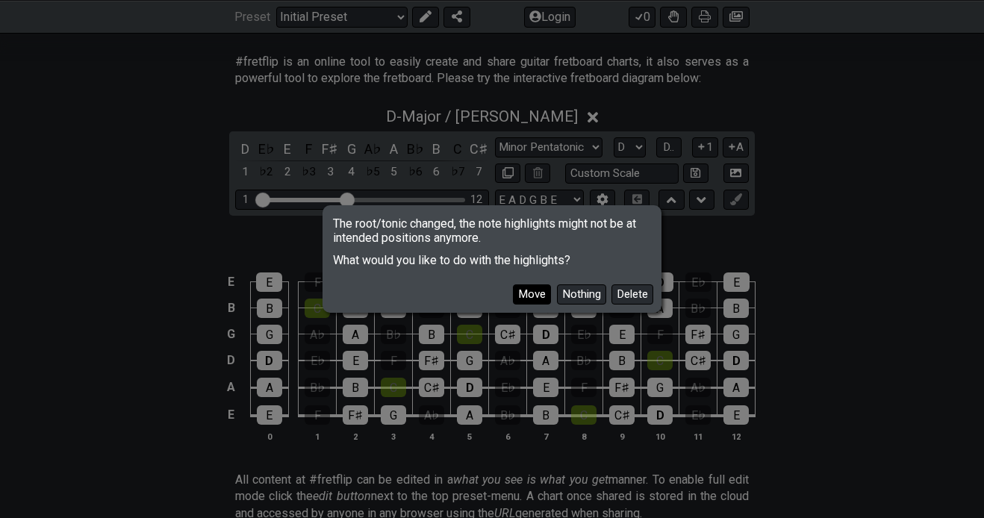
click at [535, 296] on button "Move" at bounding box center [532, 294] width 38 height 20
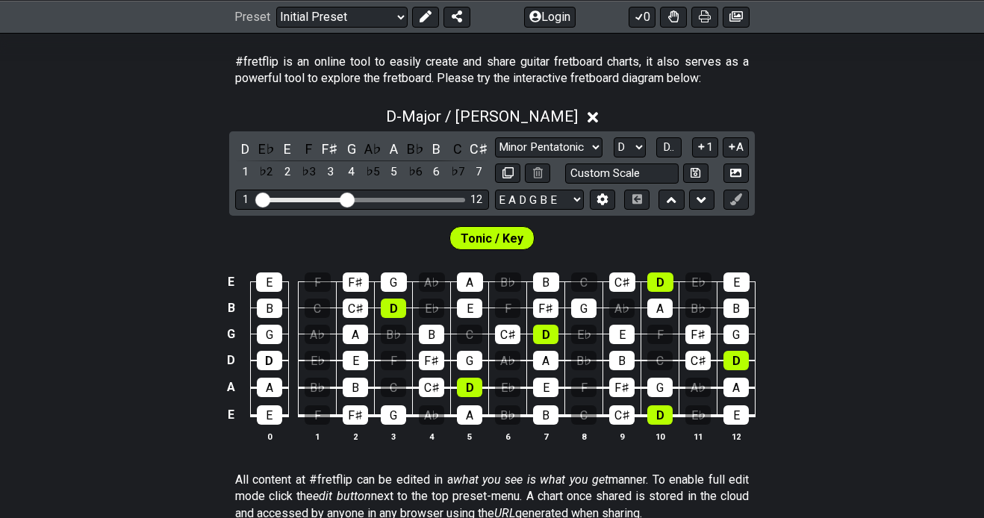
click at [836, 223] on div "Tonic / Key" at bounding box center [492, 234] width 984 height 37
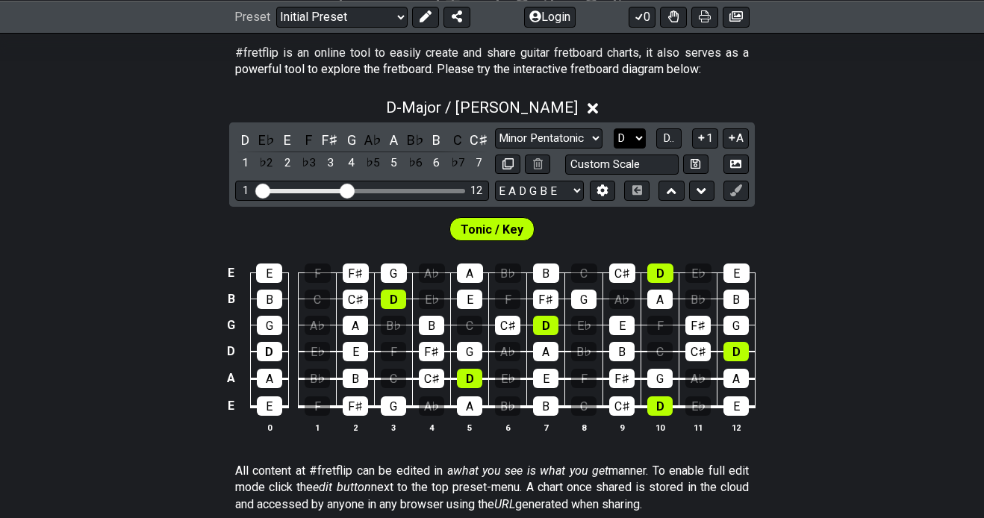
scroll to position [254, 0]
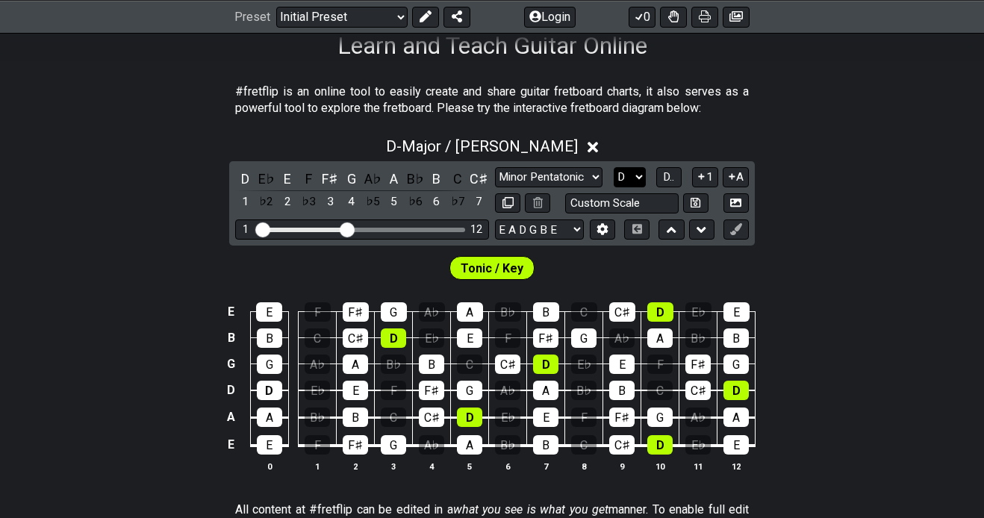
click at [628, 168] on select "A♭ A A♯ B♭ B C C♯ D♭ D D♯ E♭ E F F♯ G♭ G G♯" at bounding box center [630, 177] width 32 height 20
click at [614, 167] on select "A♭ A A♯ B♭ B C C♯ D♭ D D♯ E♭ E F F♯ G♭ G G♯" at bounding box center [630, 177] width 32 height 20
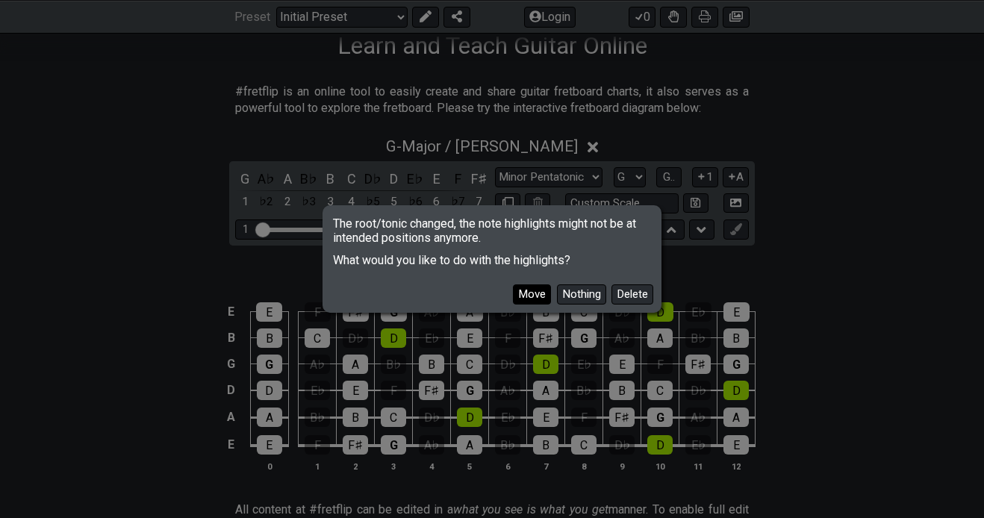
click at [543, 299] on button "Move" at bounding box center [532, 294] width 38 height 20
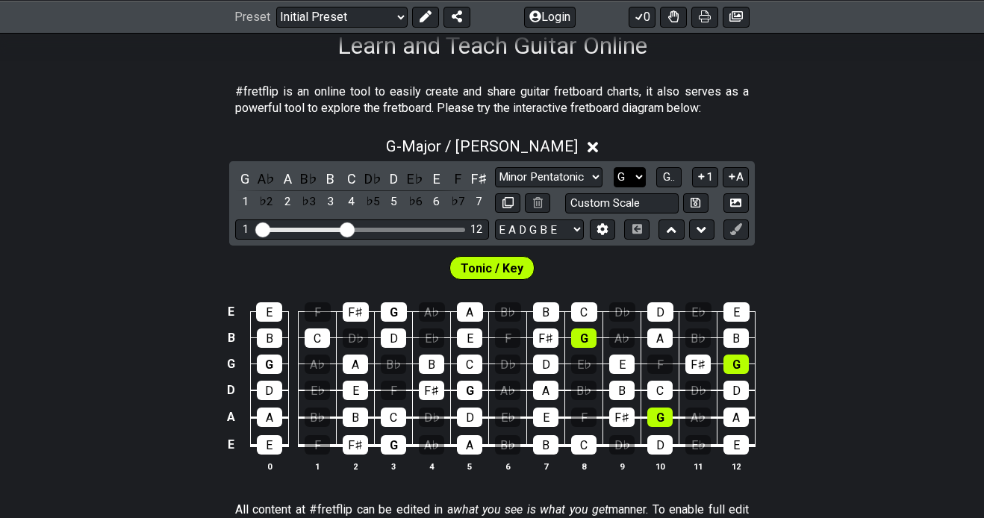
click at [623, 172] on select "A♭ A A♯ B♭ B C C♯ D♭ D D♯ E♭ E F F♯ G♭ G G♯" at bounding box center [630, 177] width 32 height 20
select select "D"
click at [614, 167] on select "A♭ A A♯ B♭ B C C♯ D♭ D D♯ E♭ E F F♯ G♭ G G♯" at bounding box center [630, 177] width 32 height 20
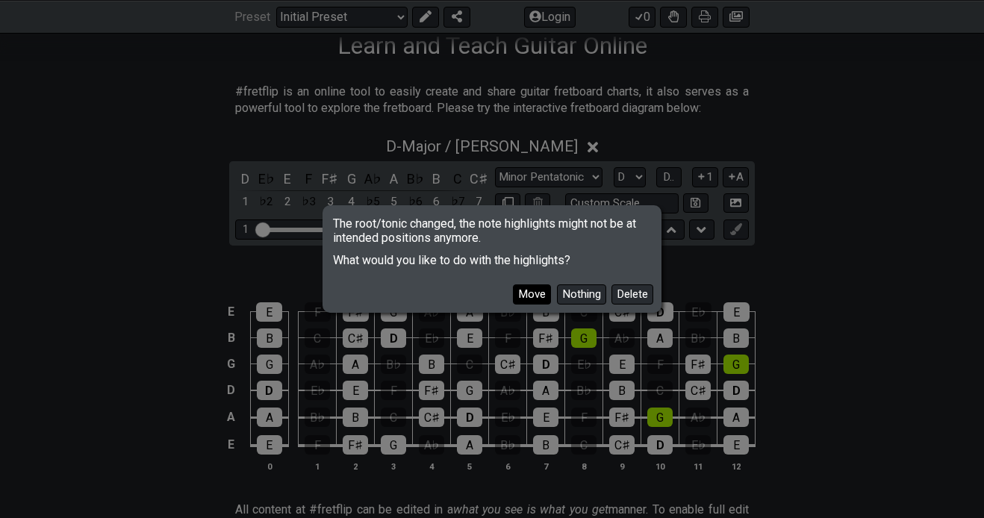
click at [534, 294] on button "Move" at bounding box center [532, 294] width 38 height 20
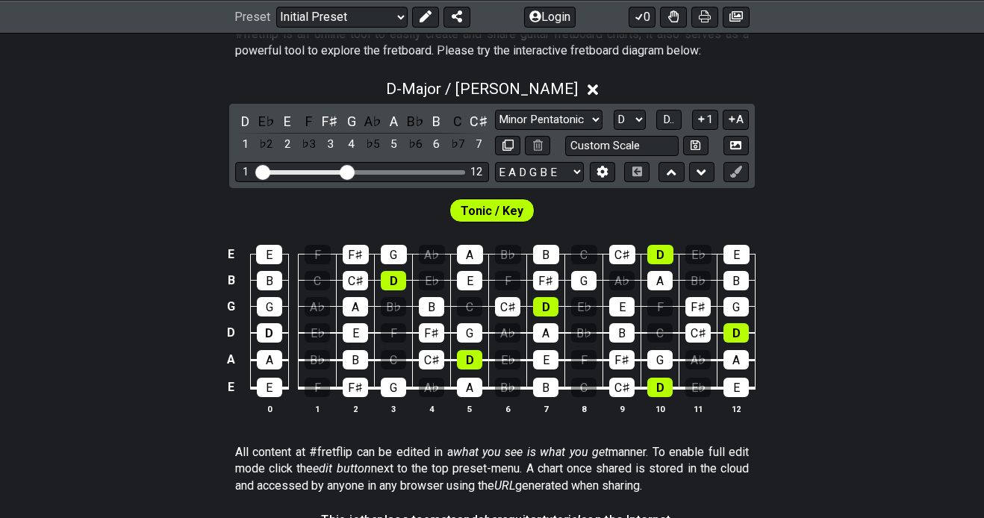
scroll to position [312, 0]
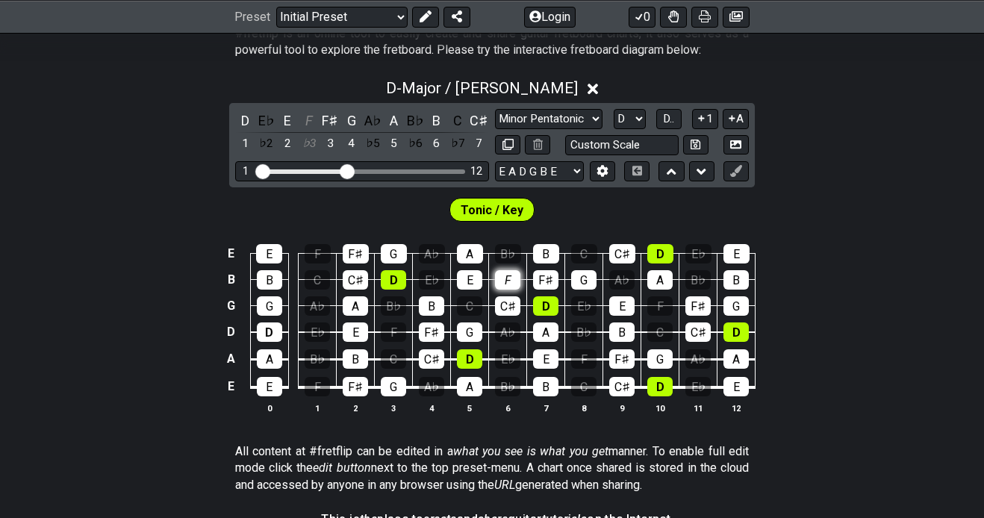
click at [516, 277] on div "F" at bounding box center [507, 279] width 25 height 19
click at [732, 140] on icon at bounding box center [735, 144] width 11 height 11
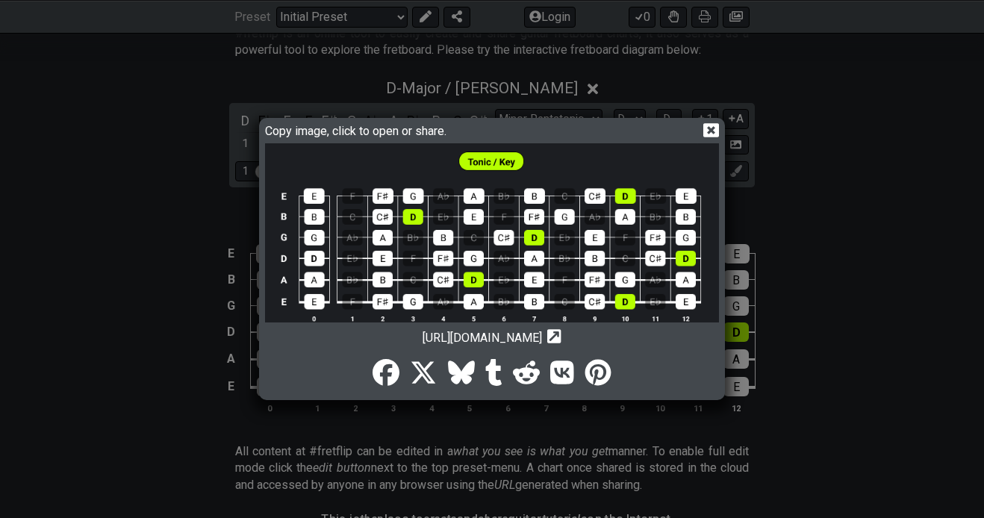
click at [525, 262] on img at bounding box center [492, 241] width 454 height 196
